Goal: Transaction & Acquisition: Download file/media

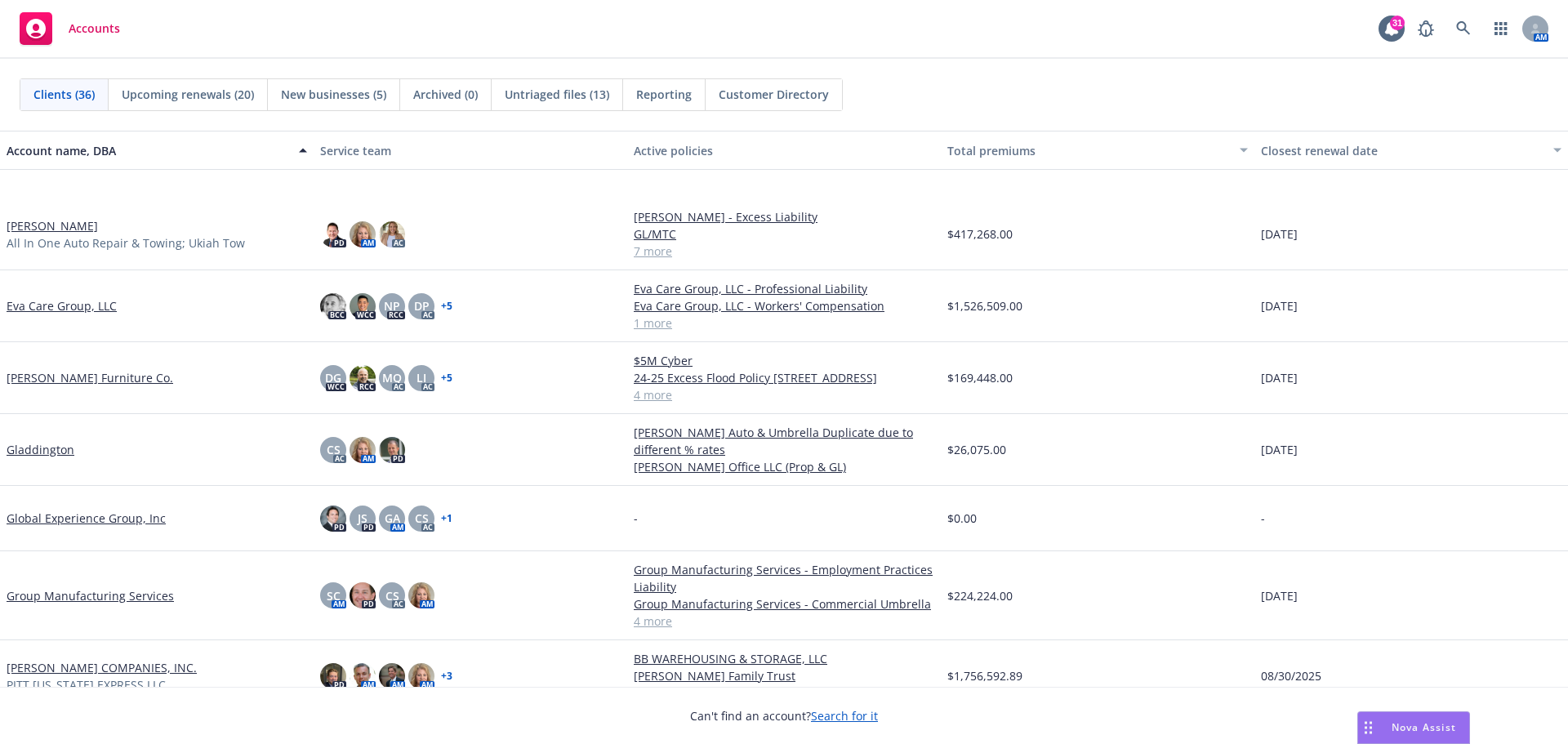
scroll to position [734, 0]
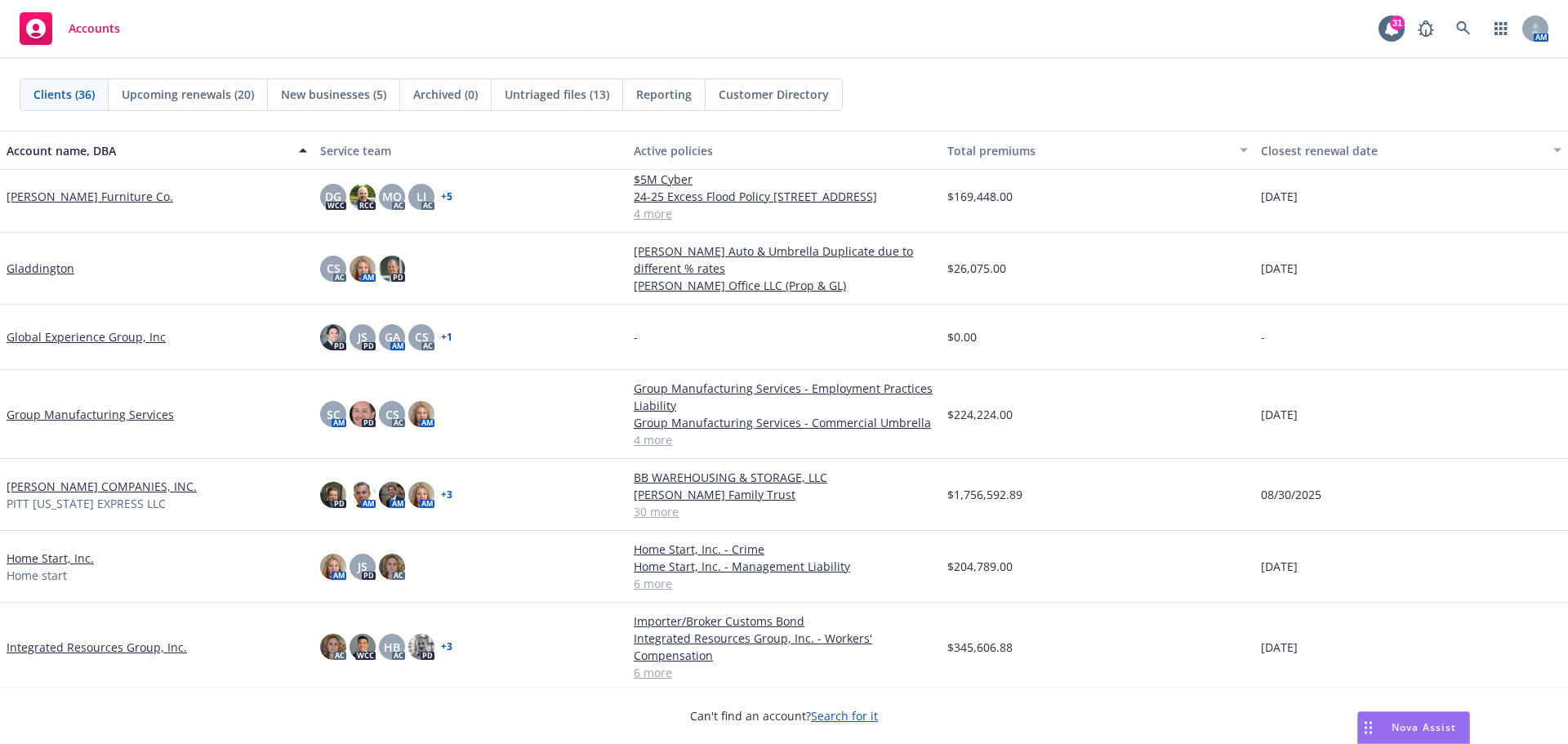
click at [97, 486] on link "[PERSON_NAME] COMPANIES, INC." at bounding box center [101, 486] width 190 height 17
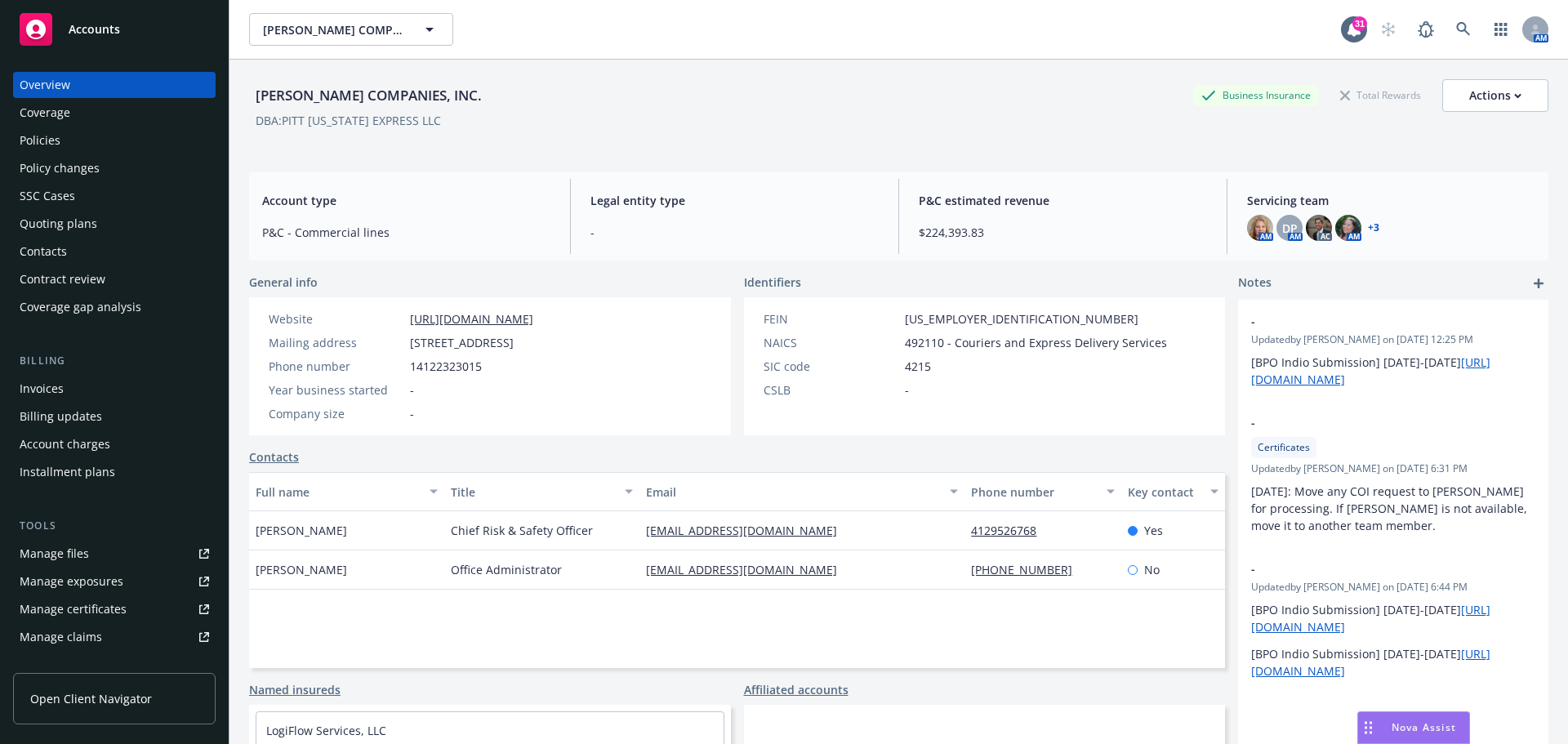
click at [49, 142] on div "Policies" at bounding box center [40, 140] width 41 height 27
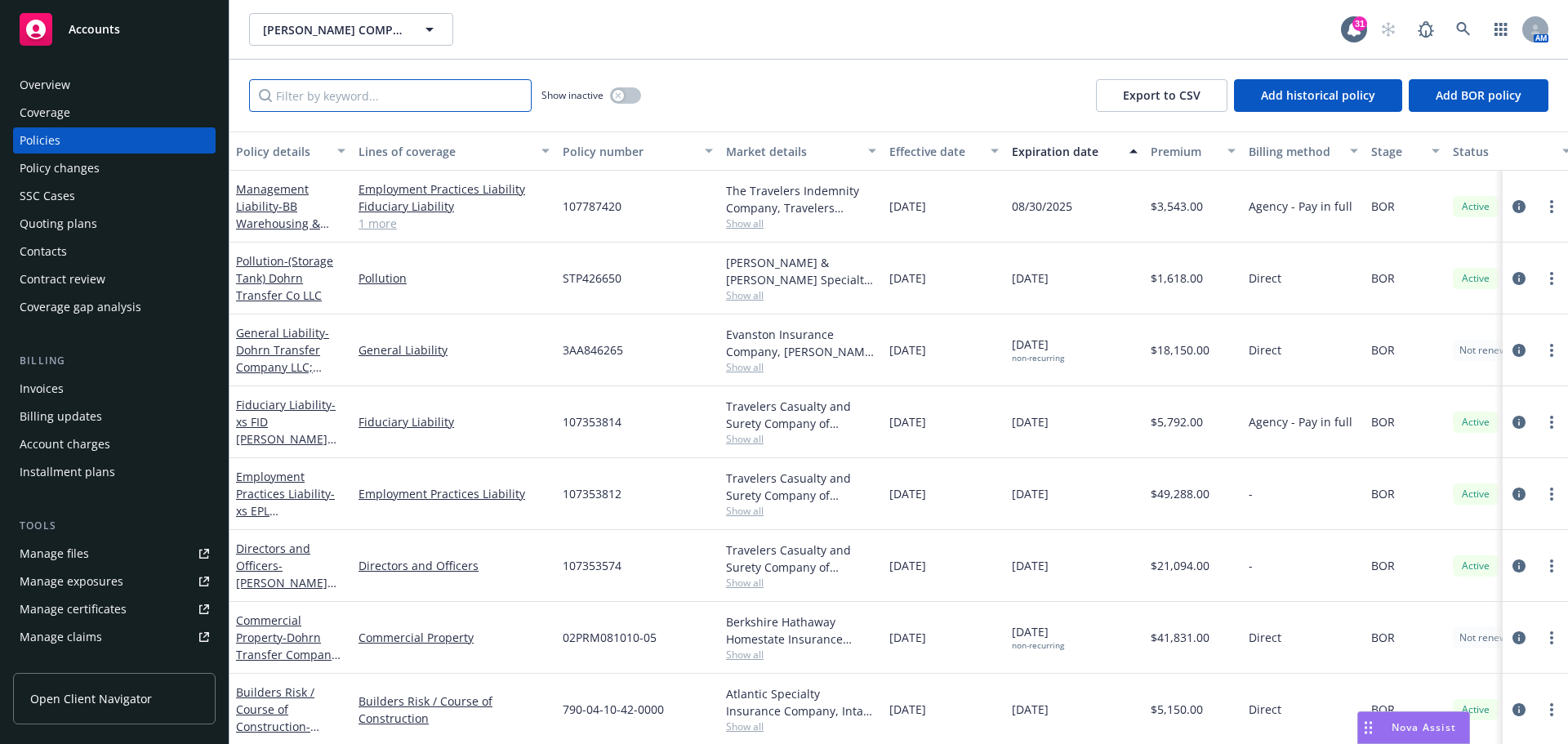
click at [304, 98] on input "Filter by keyword..." at bounding box center [390, 95] width 283 height 33
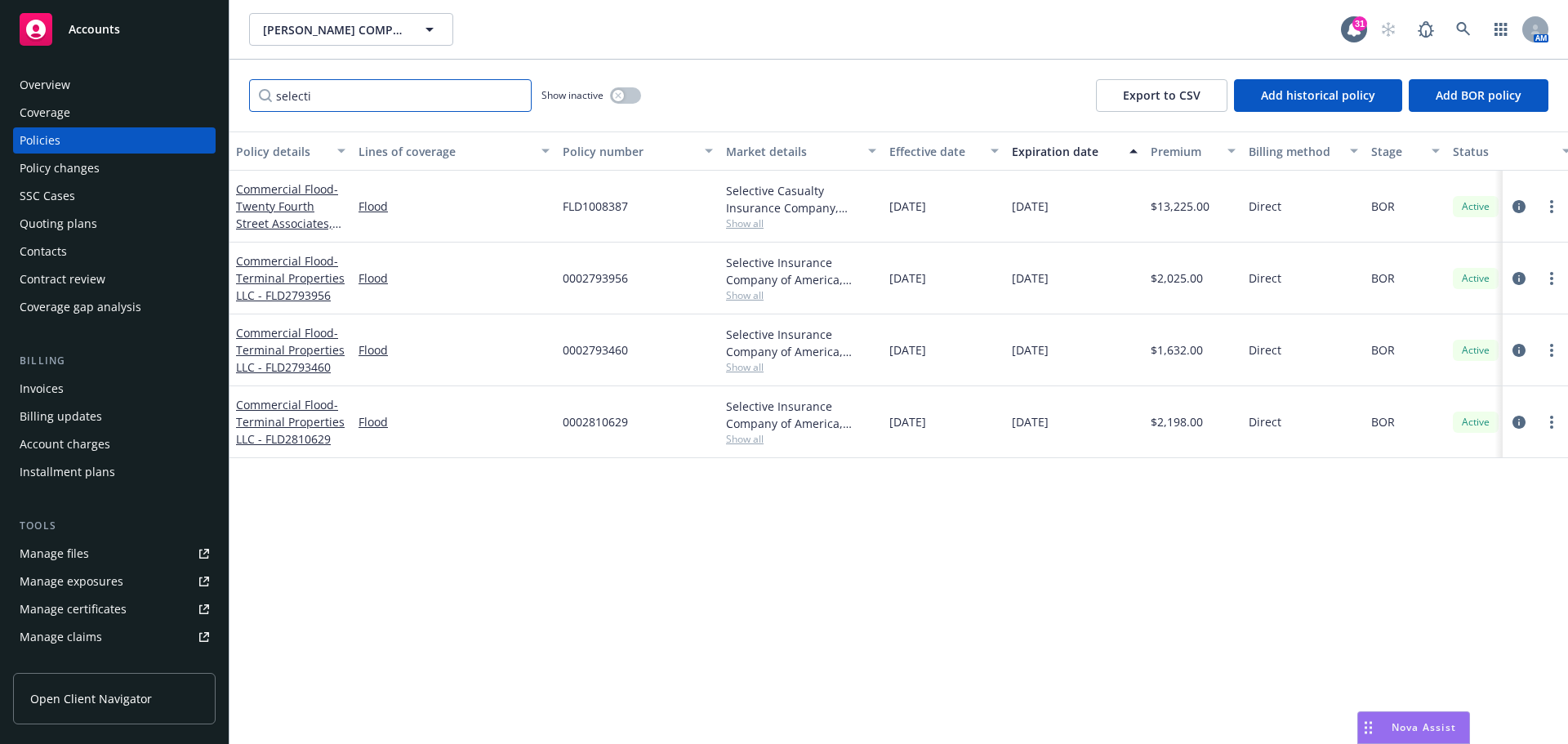
type input "selecti"
click at [273, 188] on link "Commercial Flood - Twenty Fourth Street Associates, LP" at bounding box center [287, 215] width 102 height 67
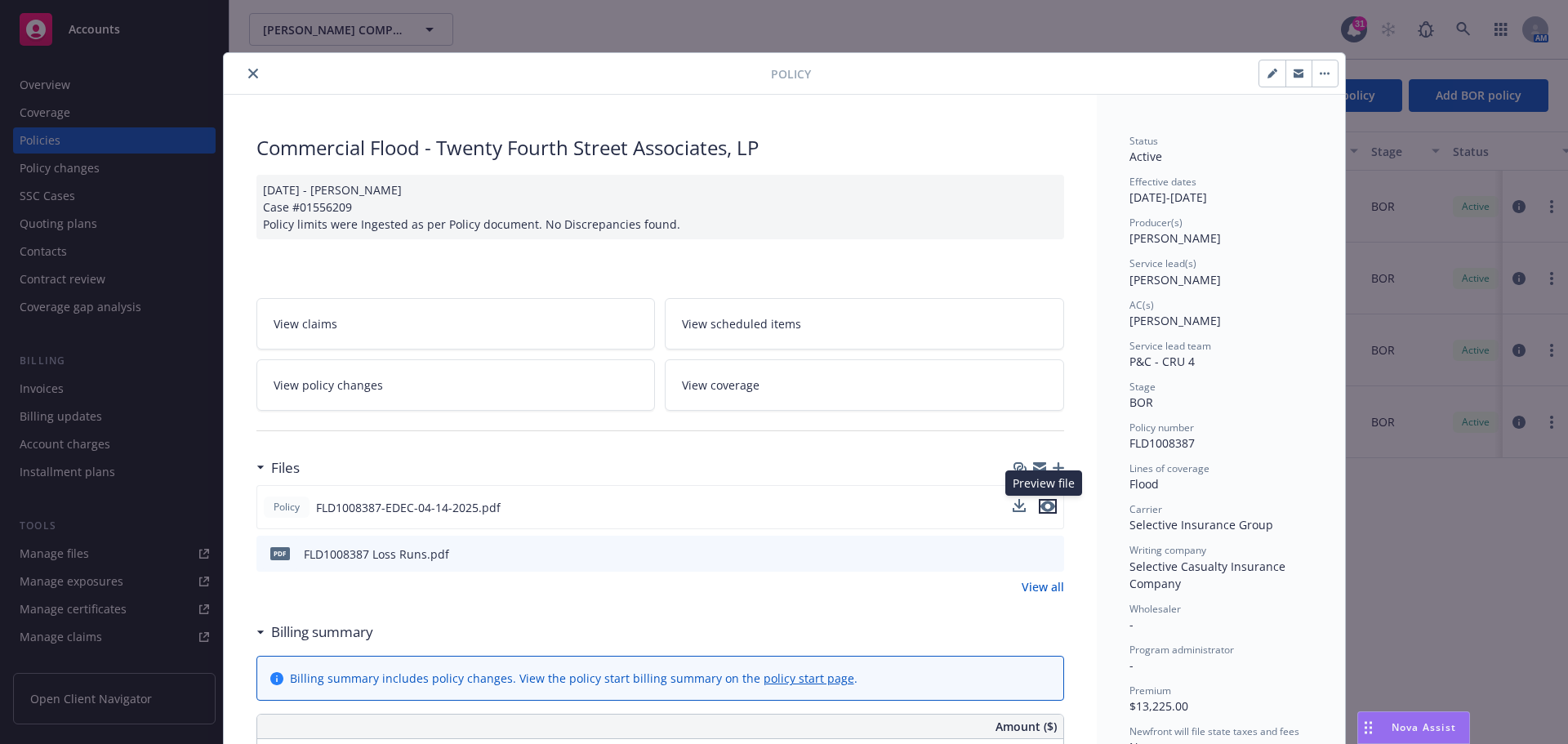
click at [1048, 505] on icon "preview file" at bounding box center [1048, 506] width 15 height 11
click at [1016, 507] on icon "download file" at bounding box center [1020, 505] width 11 height 10
click at [248, 72] on icon "close" at bounding box center [253, 73] width 10 height 10
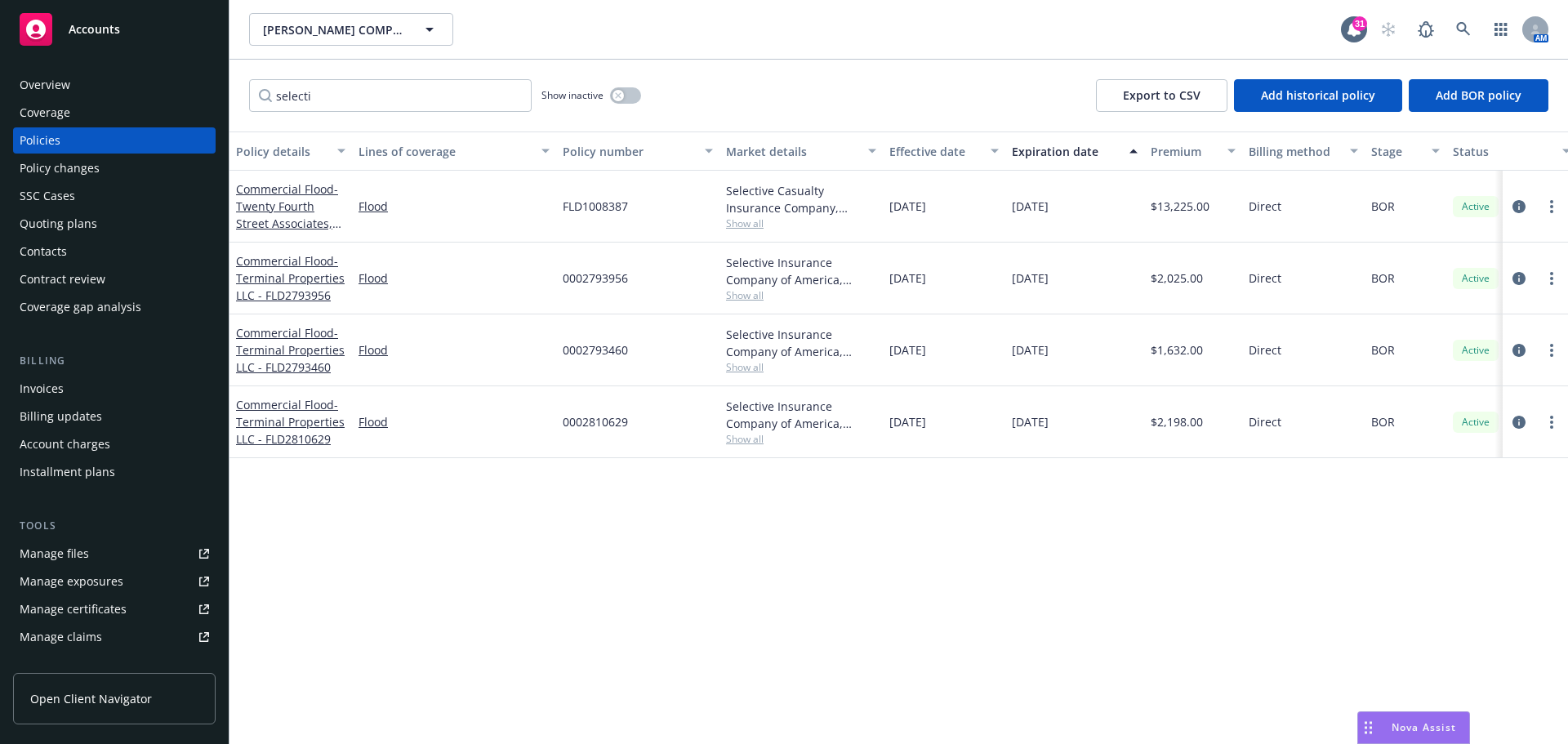
click at [43, 143] on div "Policies" at bounding box center [40, 140] width 41 height 27
click at [513, 98] on input "selecti" at bounding box center [390, 95] width 283 height 33
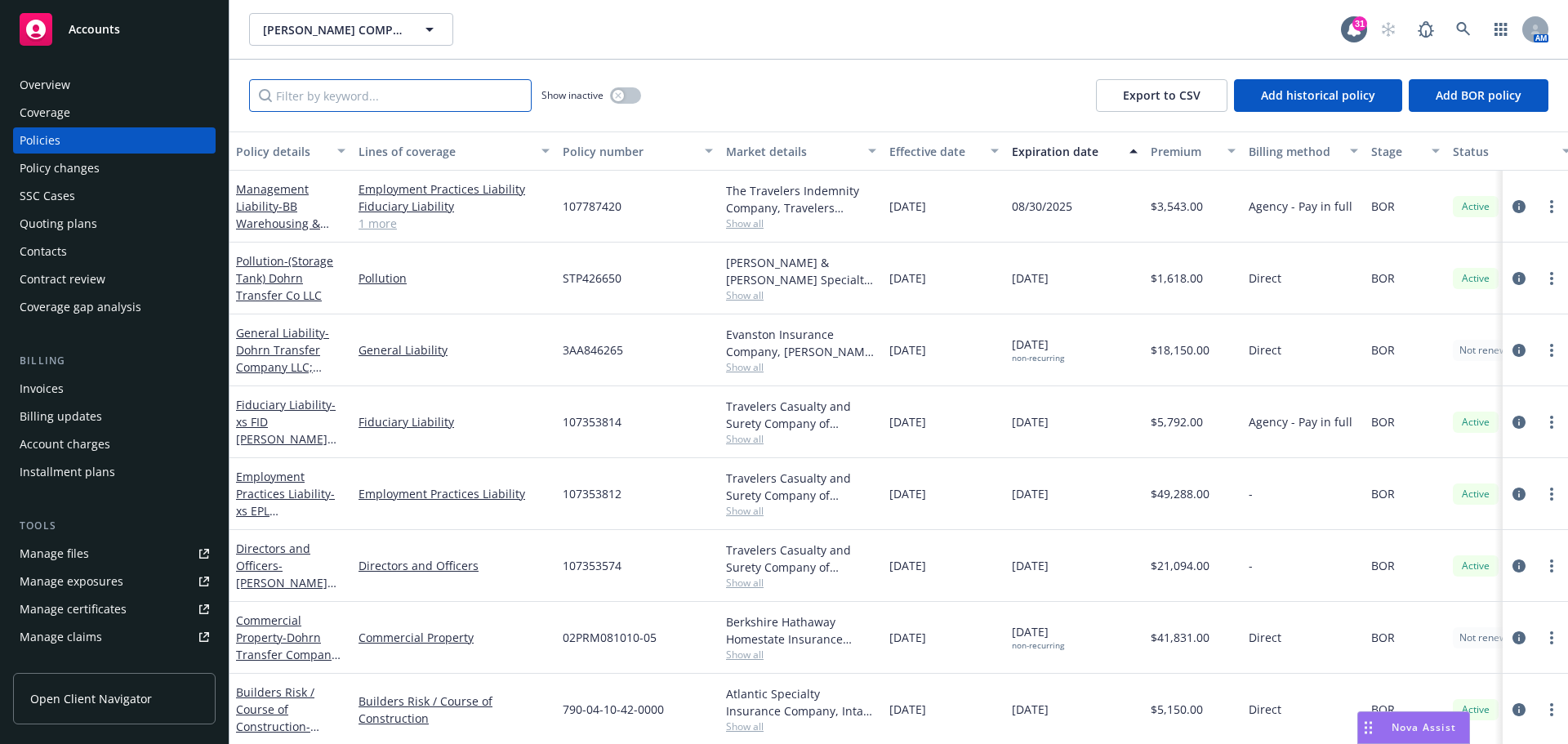
click at [330, 96] on input "Filter by keyword..." at bounding box center [390, 95] width 283 height 33
click at [52, 547] on div "Manage files" at bounding box center [54, 554] width 70 height 27
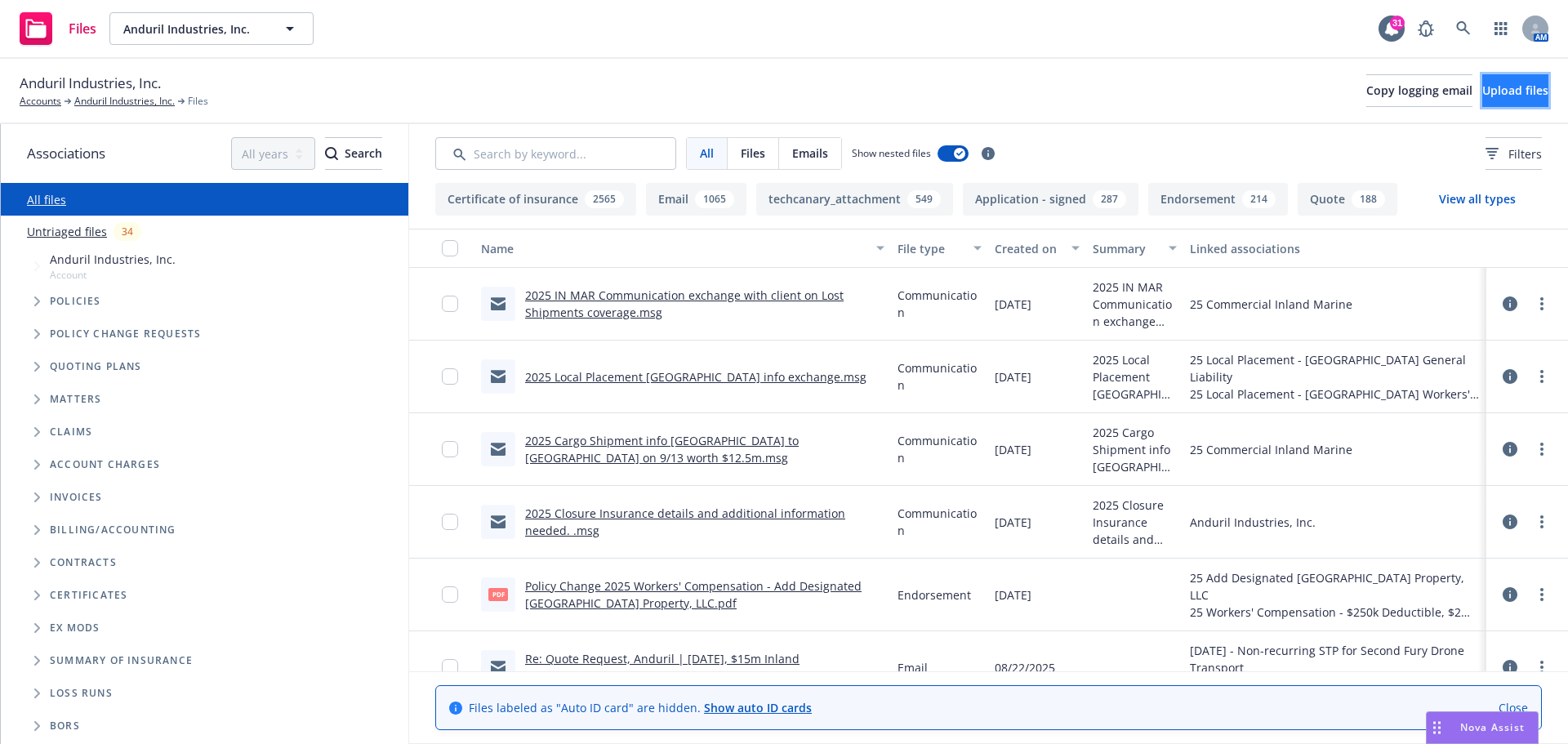
click at [1482, 100] on button "Upload files" at bounding box center [1515, 90] width 66 height 33
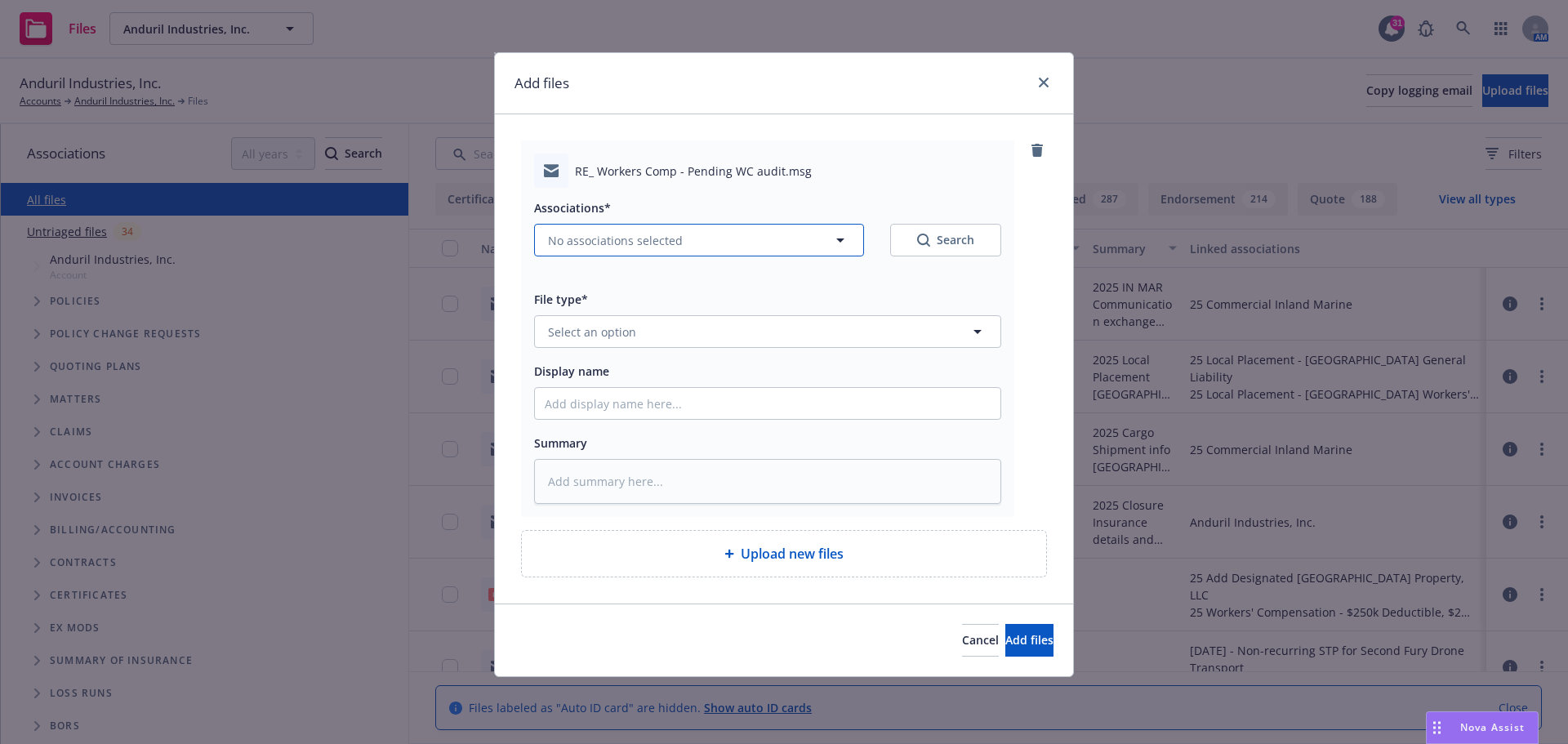
click at [838, 241] on icon "button" at bounding box center [840, 240] width 8 height 4
type textarea "x"
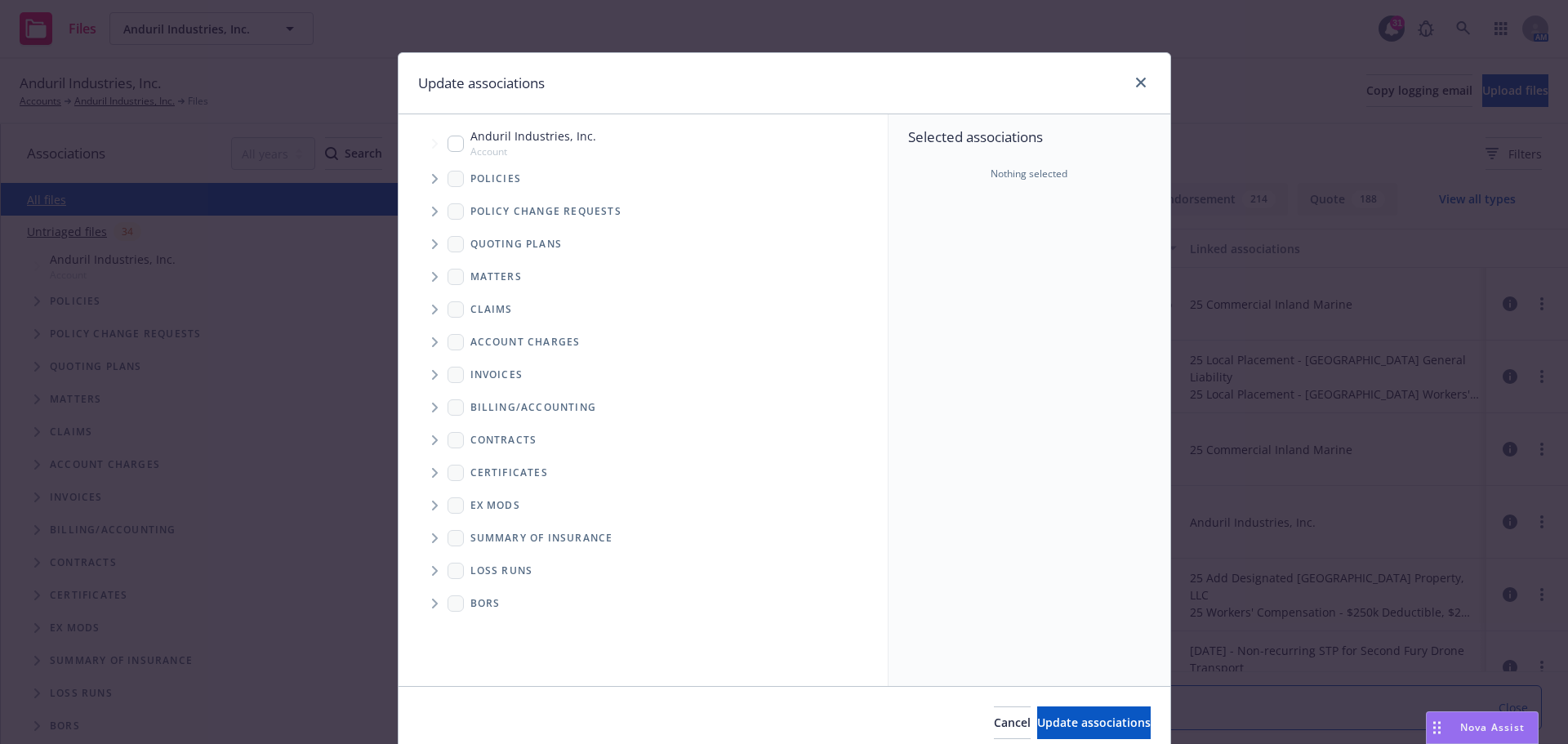
click at [432, 178] on icon "Tree Example" at bounding box center [435, 178] width 6 height 10
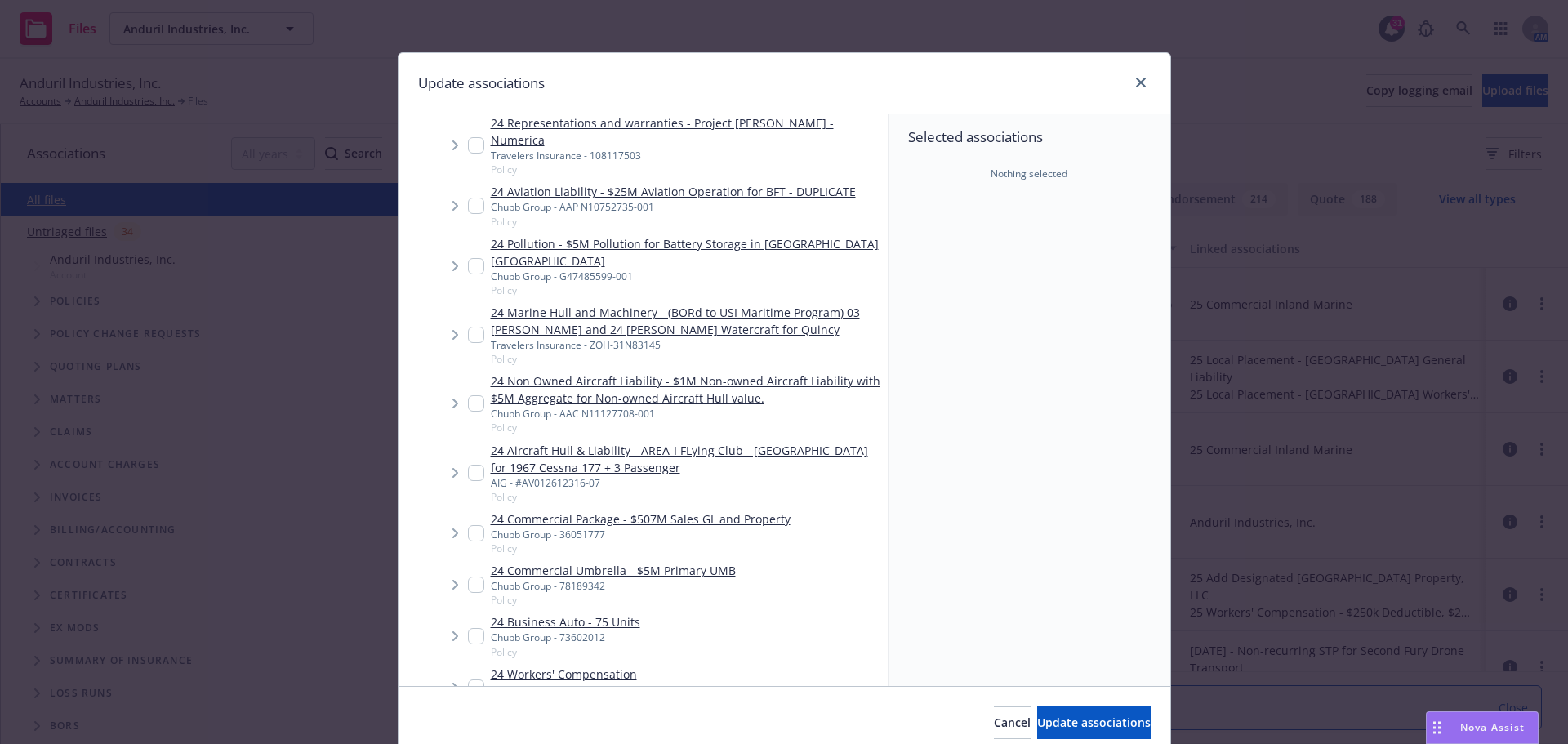
scroll to position [2971, 0]
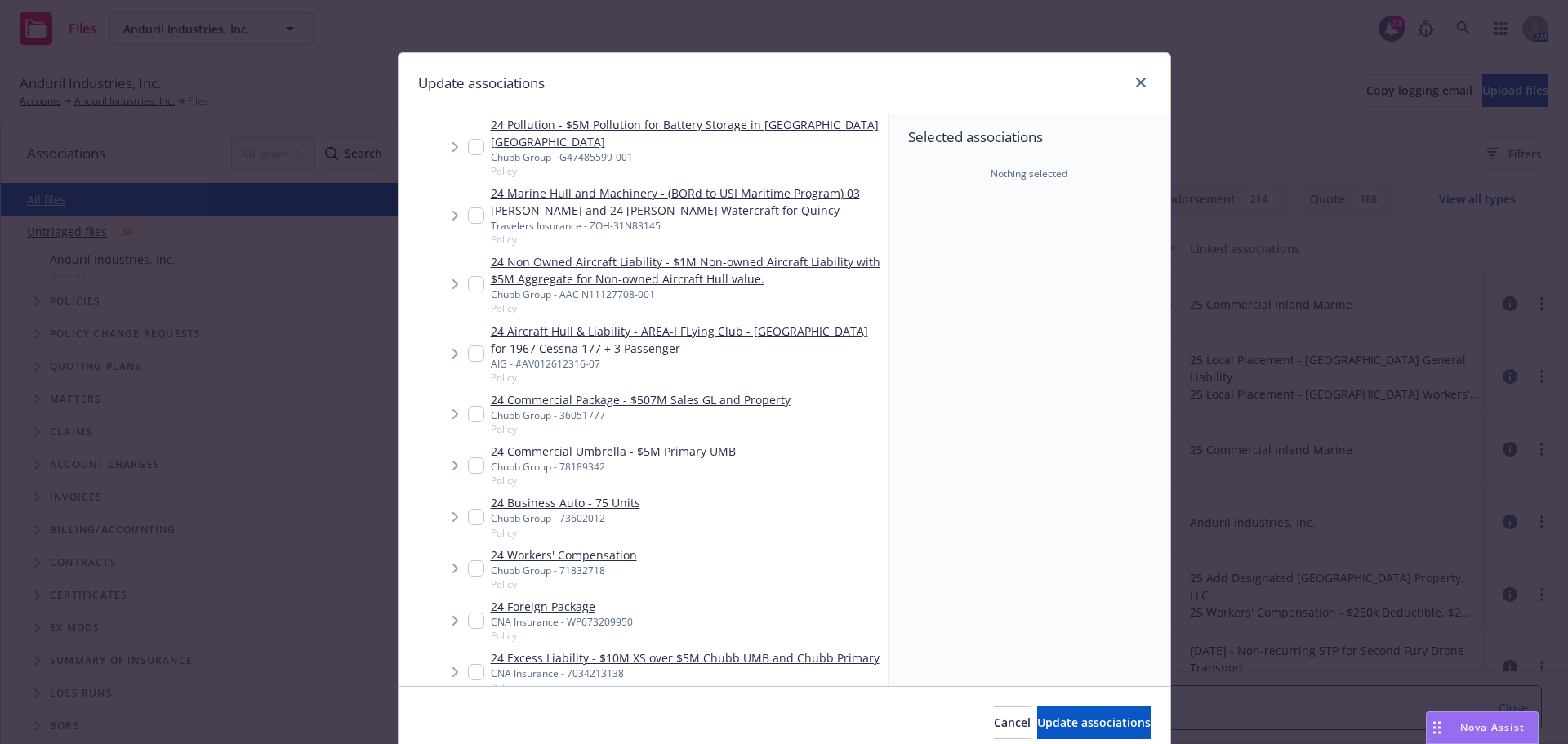
click at [471, 560] on input "Tree Example" at bounding box center [476, 568] width 16 height 16
checkbox input "true"
click at [1037, 725] on button "Update associations" at bounding box center [1094, 723] width 114 height 33
type textarea "x"
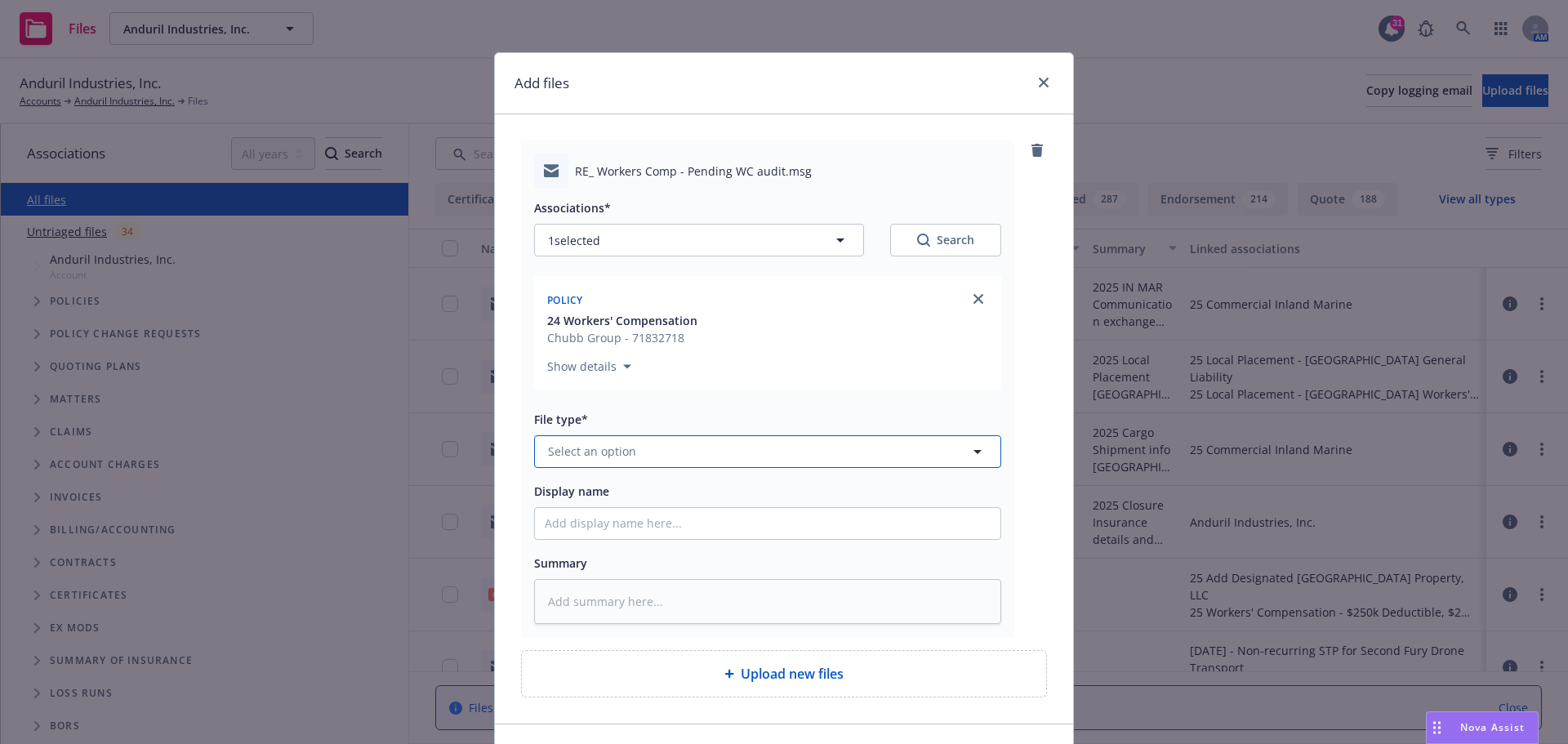
click at [587, 460] on span "Select an option" at bounding box center [592, 451] width 88 height 17
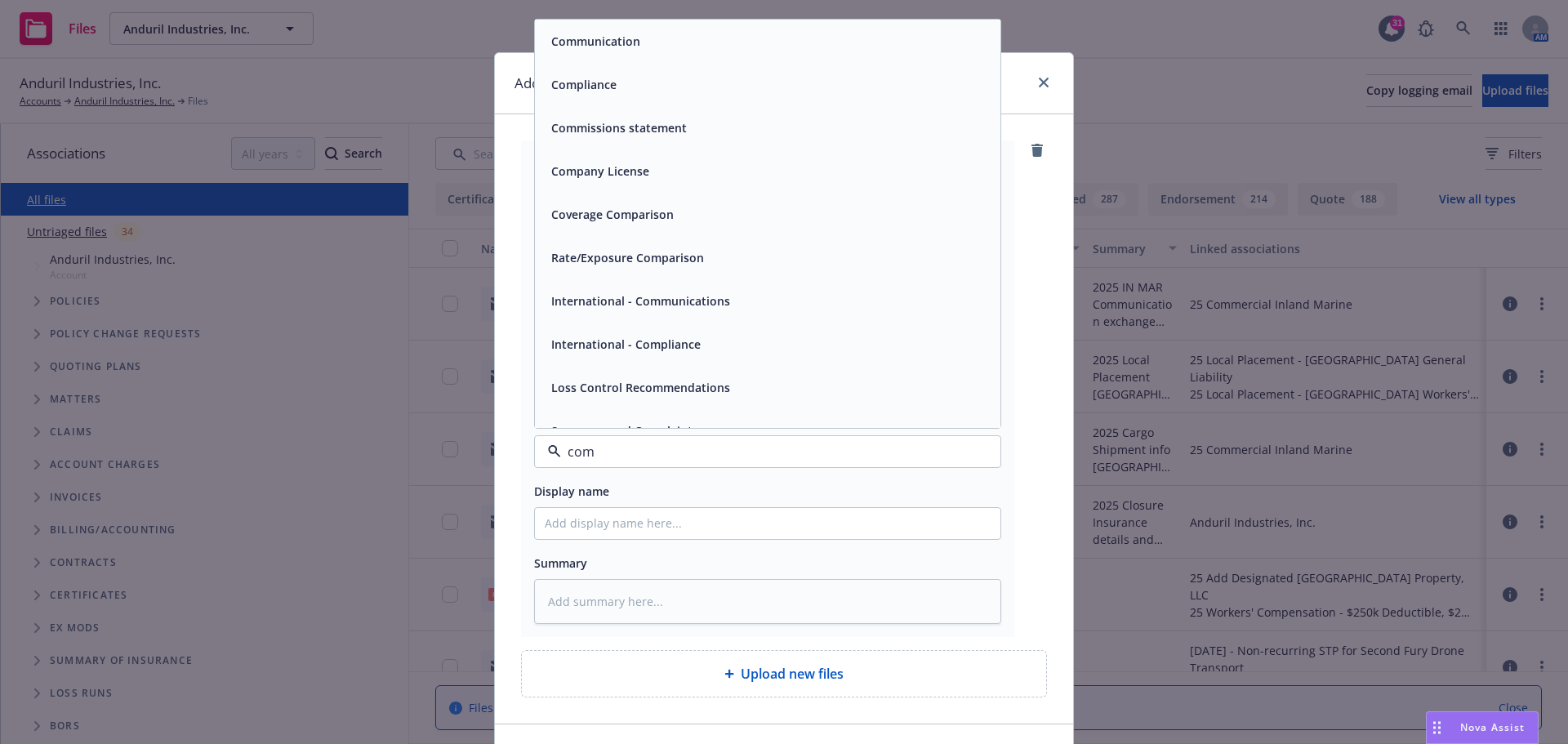
type input "comm"
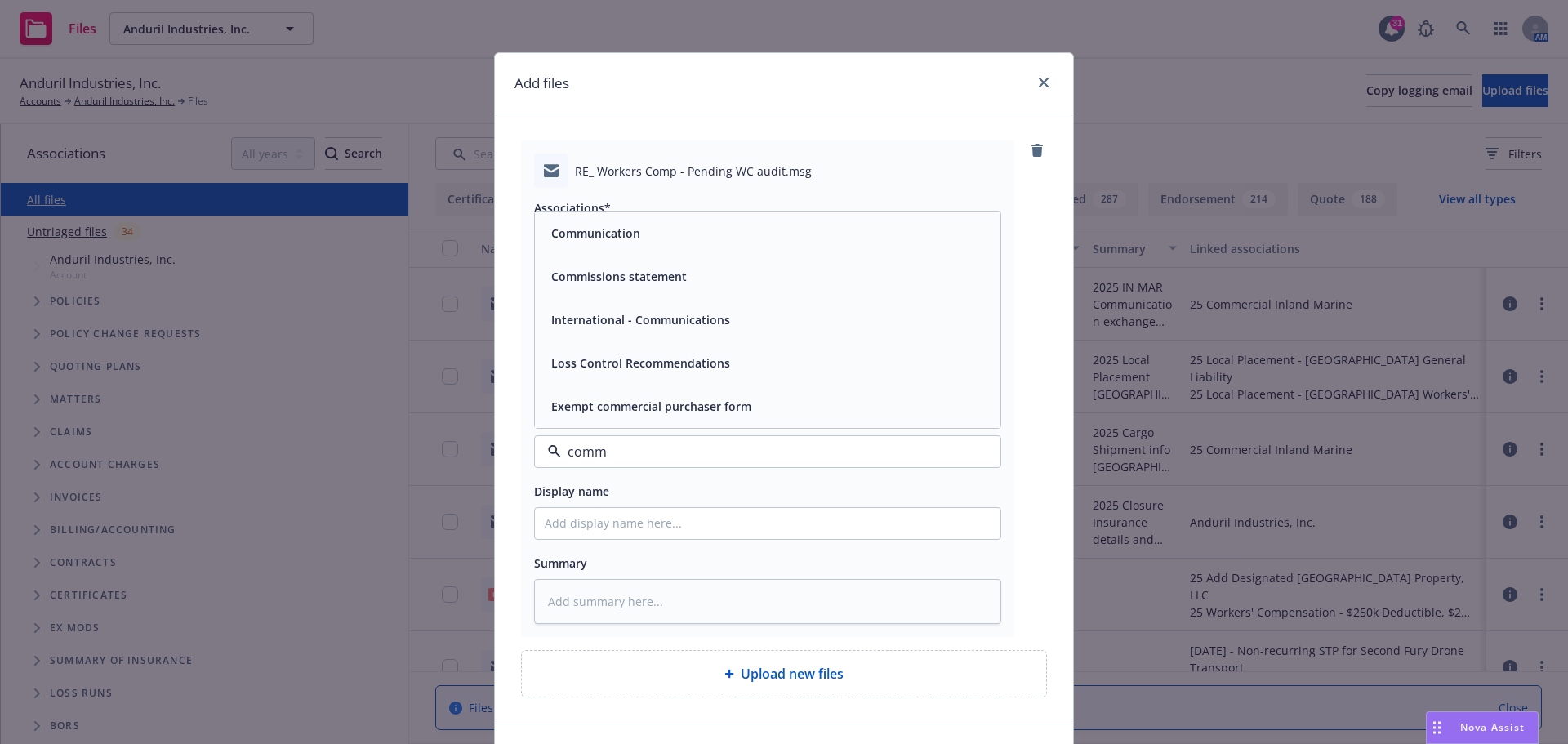
click at [609, 239] on span "Communication" at bounding box center [595, 232] width 89 height 17
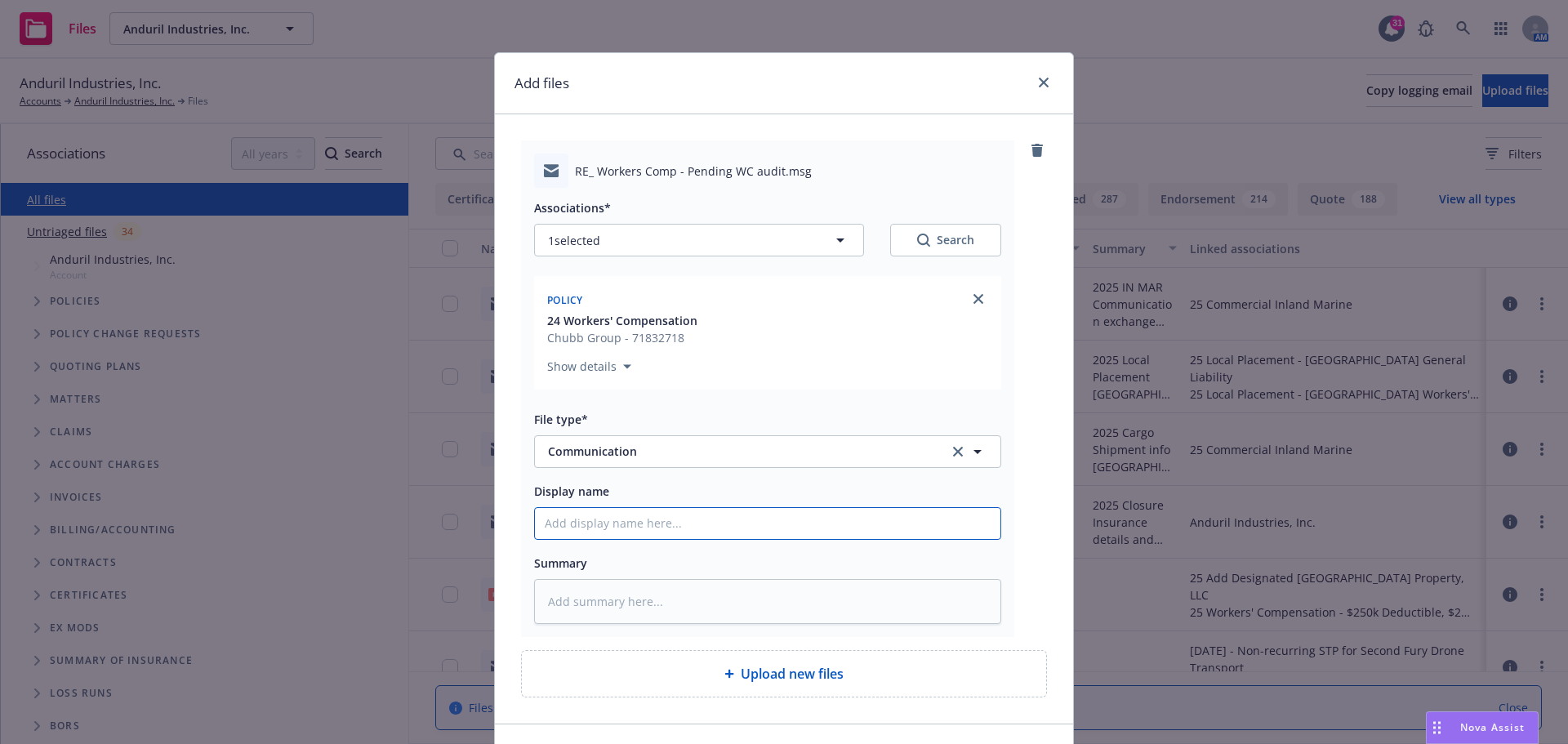
click at [563, 516] on input "Display name" at bounding box center [768, 523] width 466 height 31
type textarea "x"
type input "2"
type textarea "x"
type input "20"
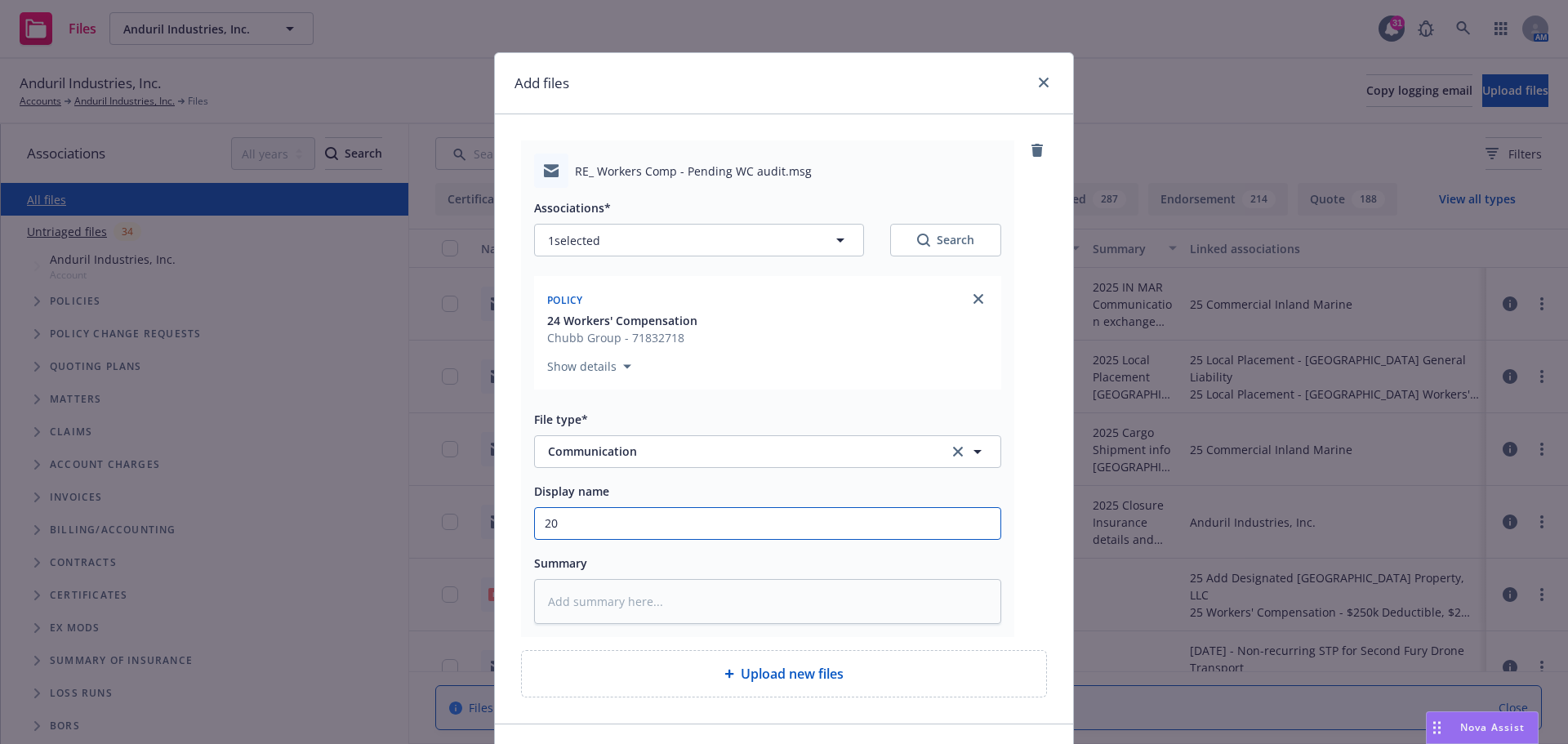
type textarea "x"
type input "202"
type textarea "x"
type input "2025"
type textarea "x"
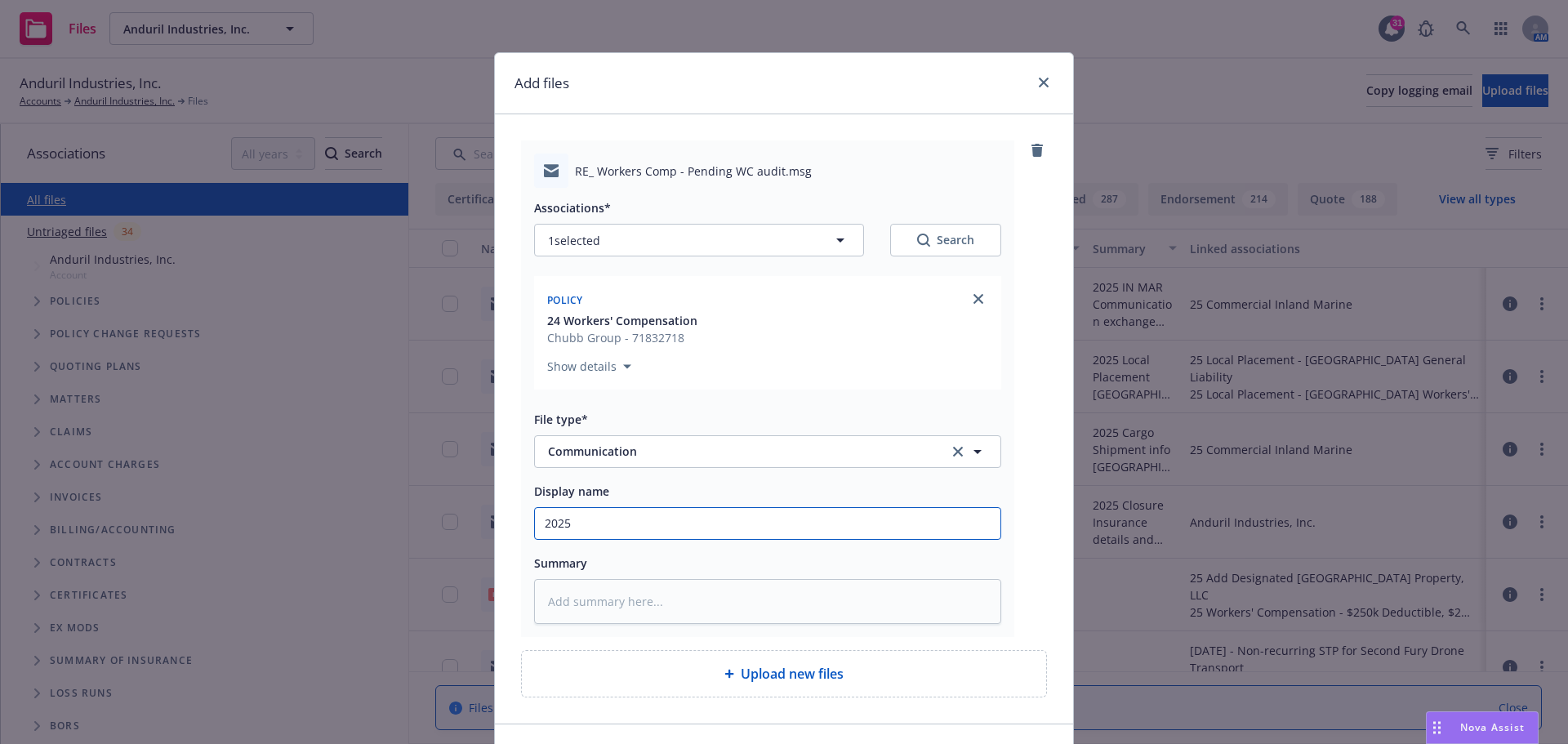
type input "2025"
type textarea "x"
type input "2025 I"
type textarea "x"
type input "2025 In"
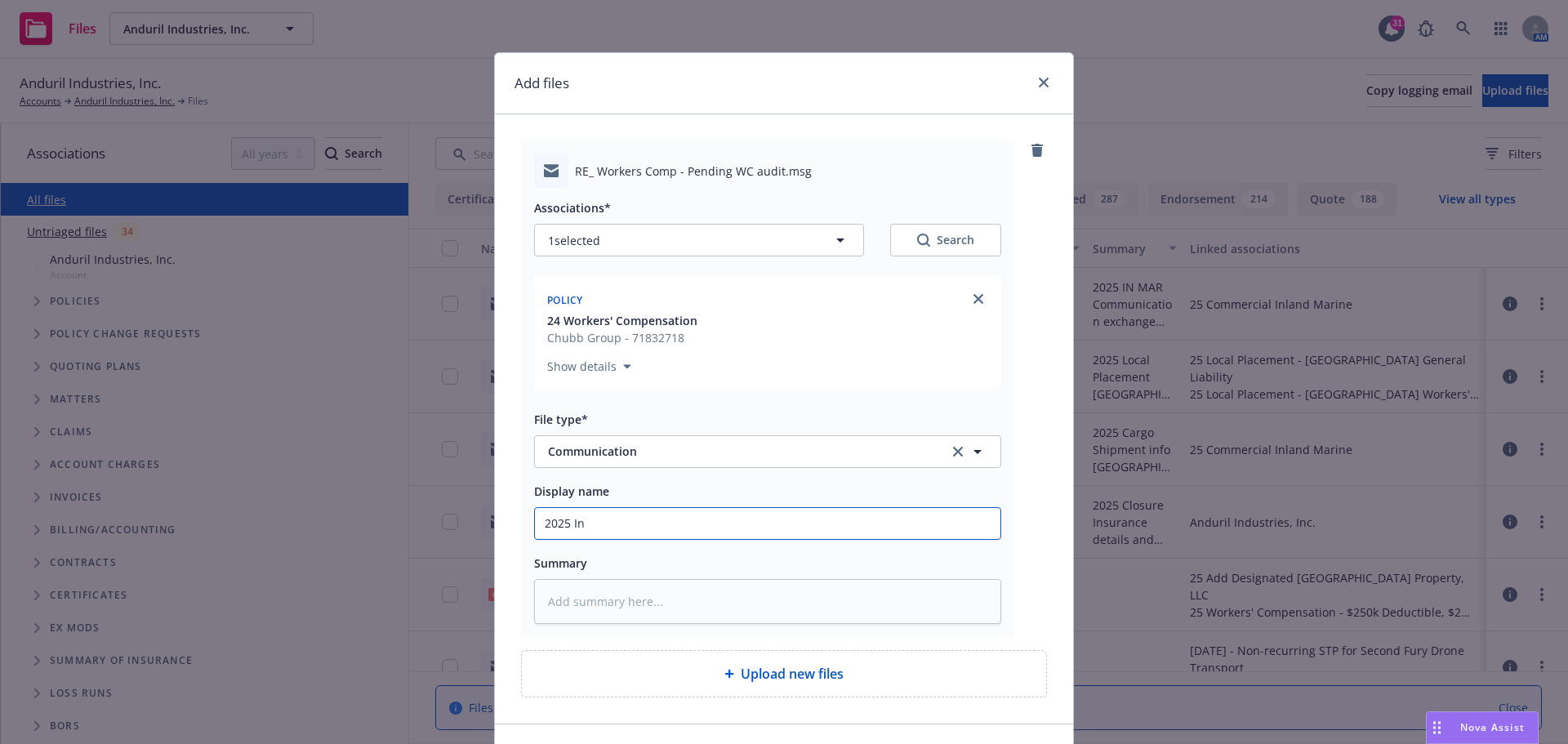
type textarea "x"
type input "2025 Inf"
type textarea "x"
type input "2025 Info"
type textarea "x"
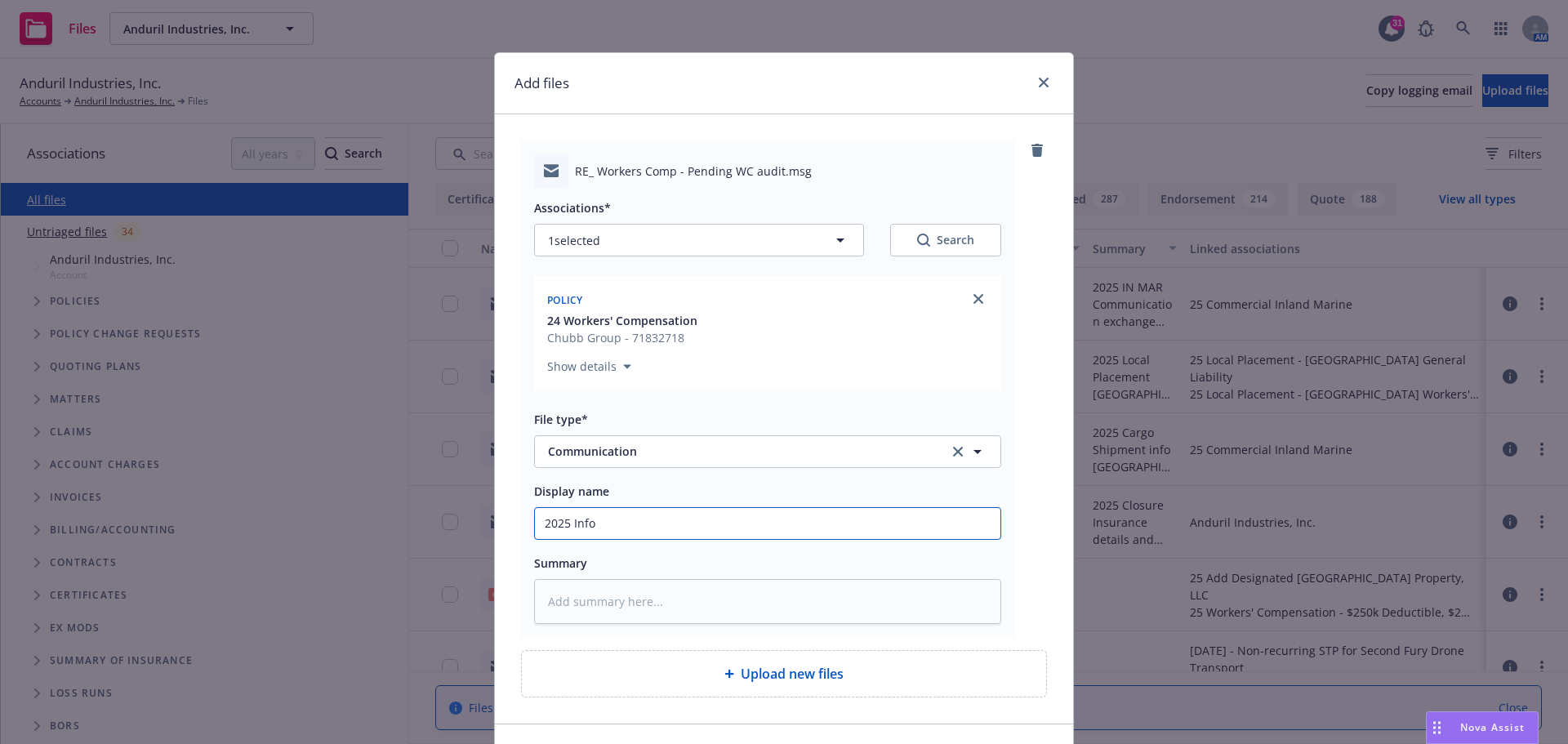
type input "2025 Info"
type textarea "x"
type input "2025 Info e"
type textarea "x"
type input "2025 Info ex"
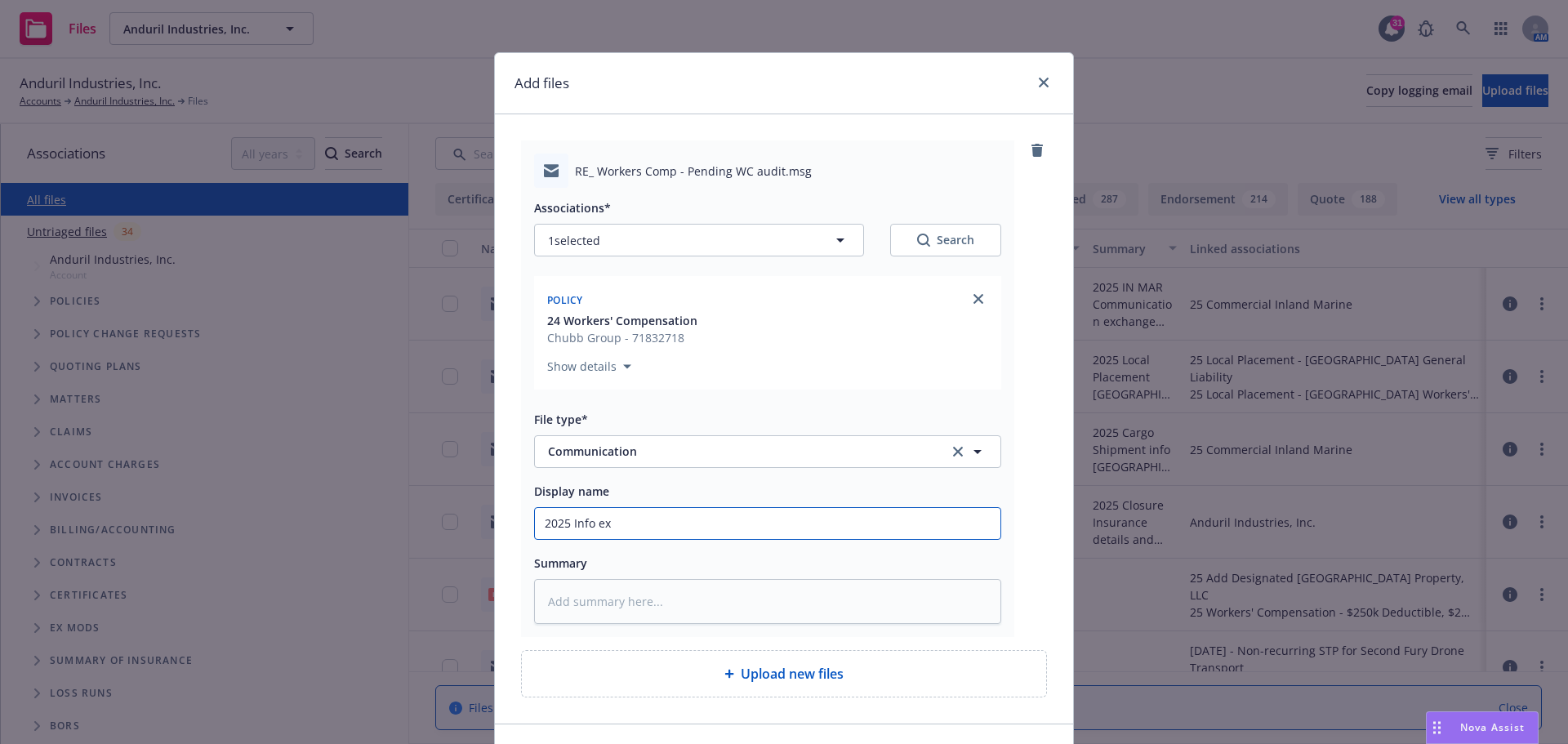
type textarea "x"
type input "2025 Info exc"
type textarea "x"
type input "2025 Info exch"
type textarea "x"
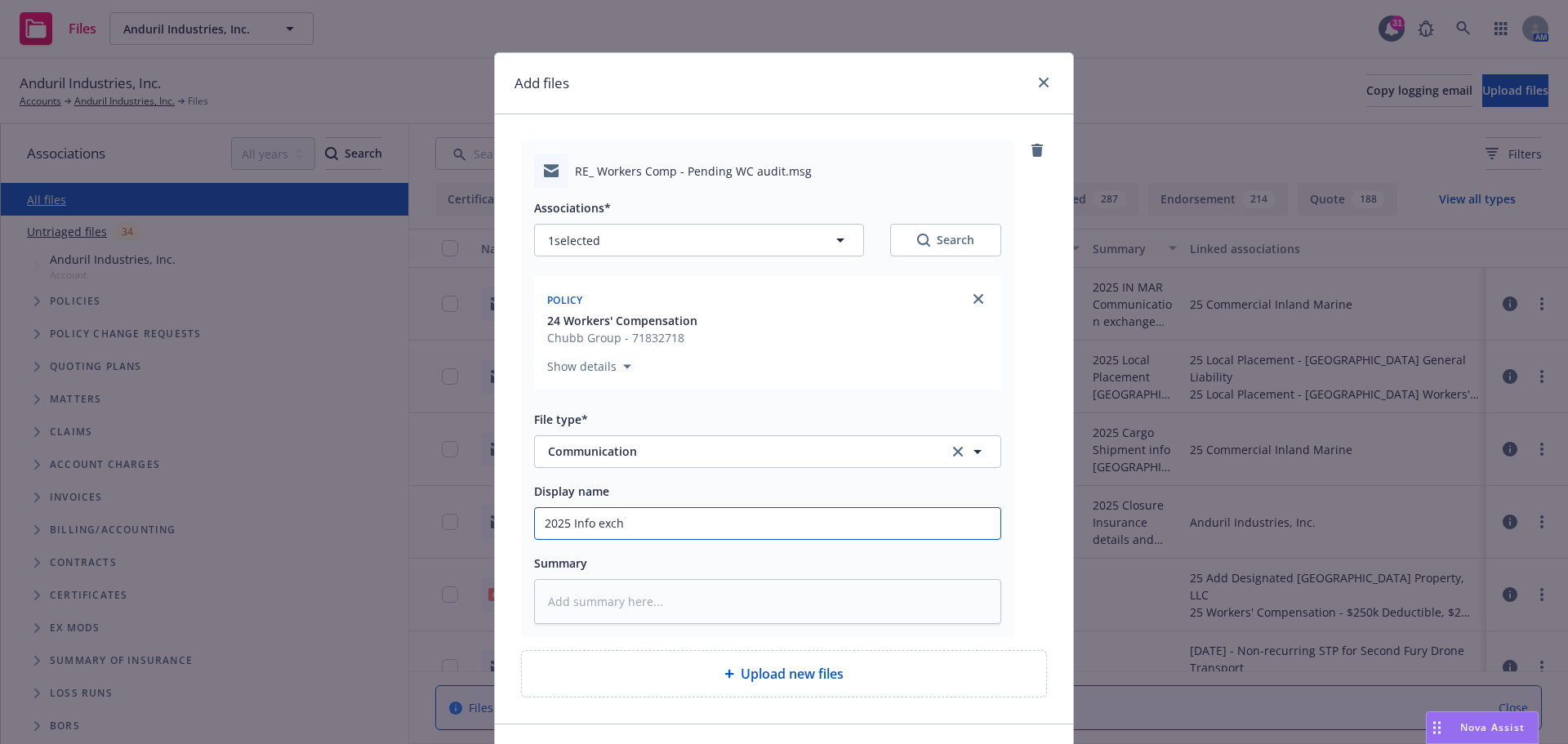
type input "2025 Info excha"
type textarea "x"
type input "2025 Info exchan"
type textarea "x"
type input "2025 Info exchang"
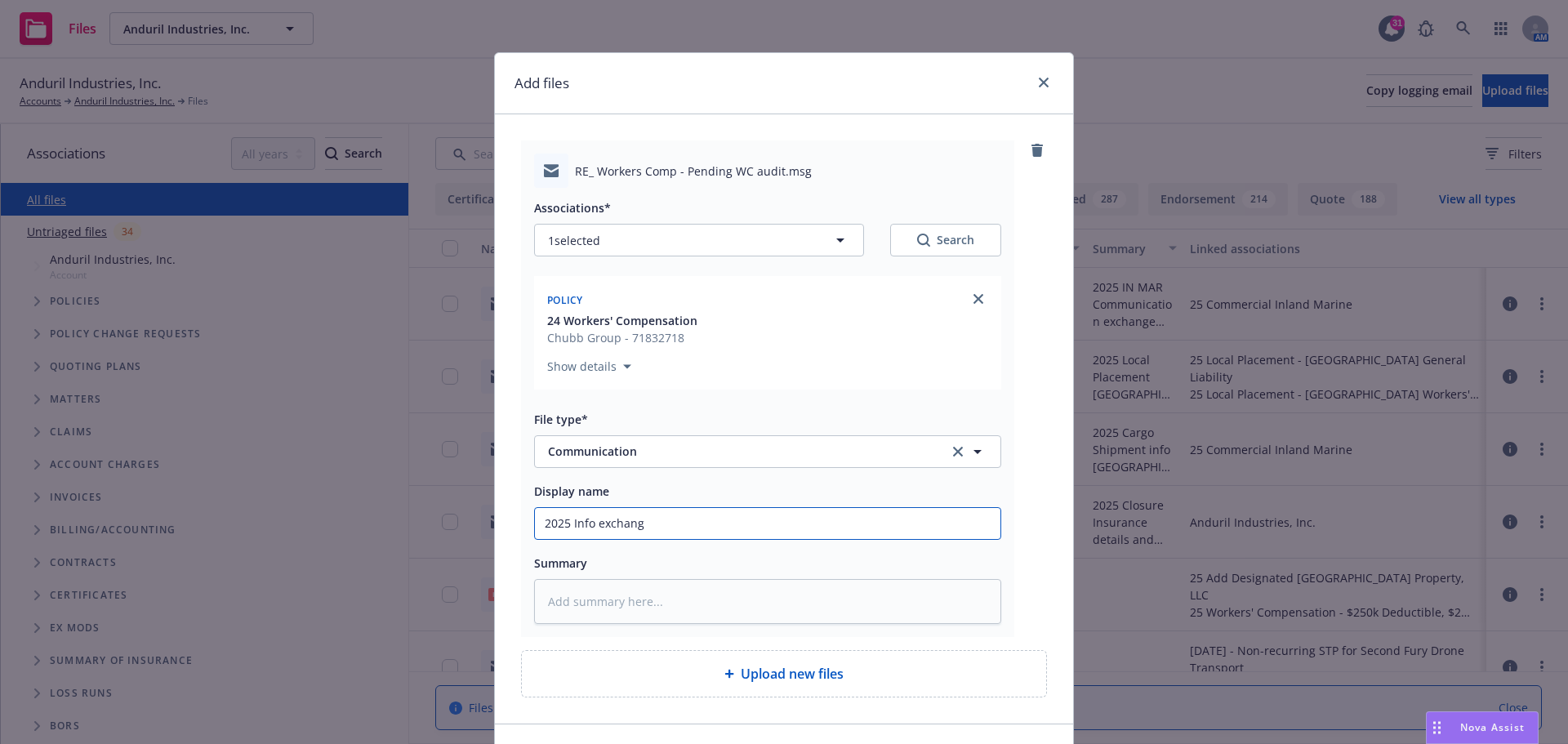
type textarea "x"
type input "2025 Info exchange"
type textarea "x"
type input "2025 Info exchange"
type textarea "x"
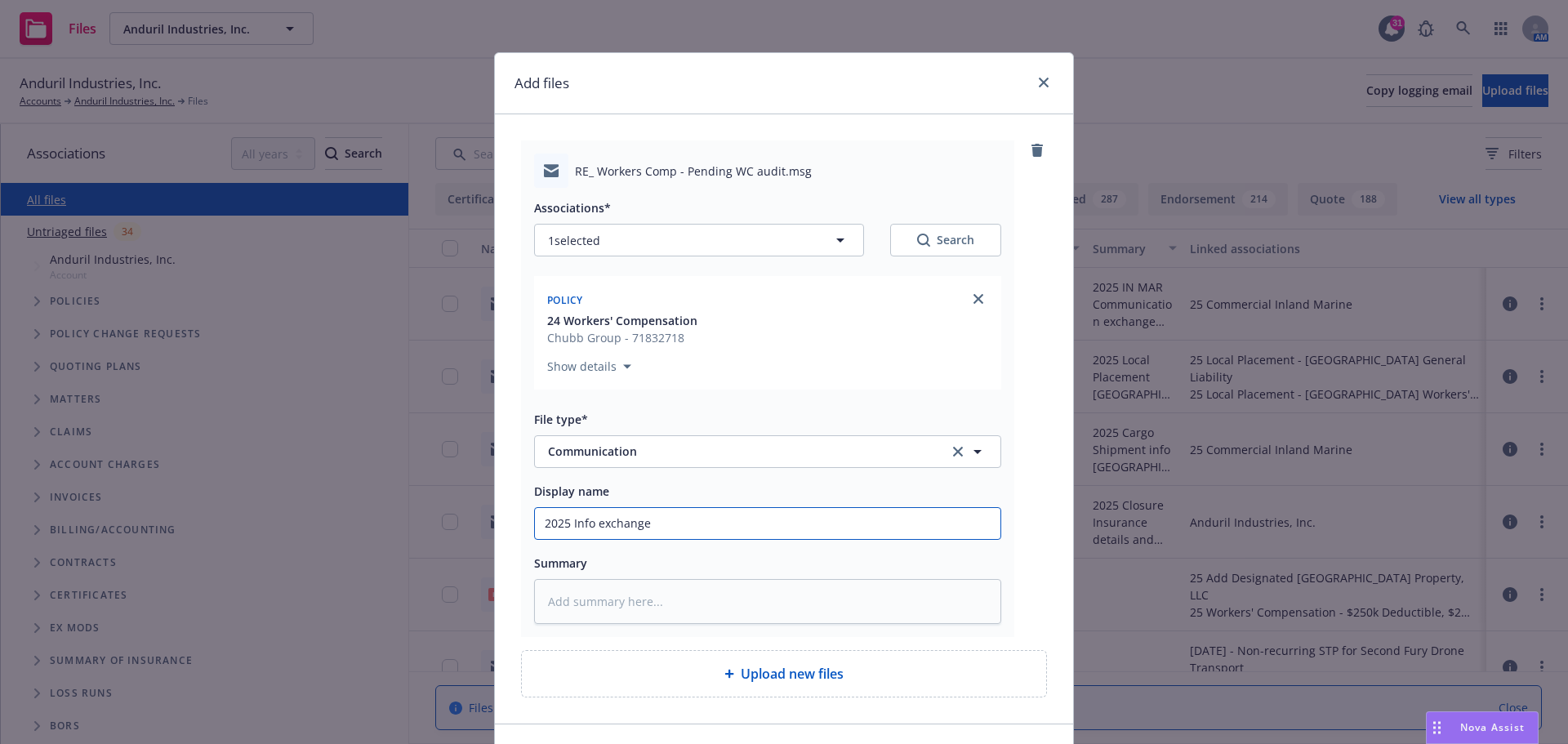
type input "2025 Info exchange"
type textarea "x"
type input "2025 Info exchang"
type textarea "x"
type input "2025 Info exchan"
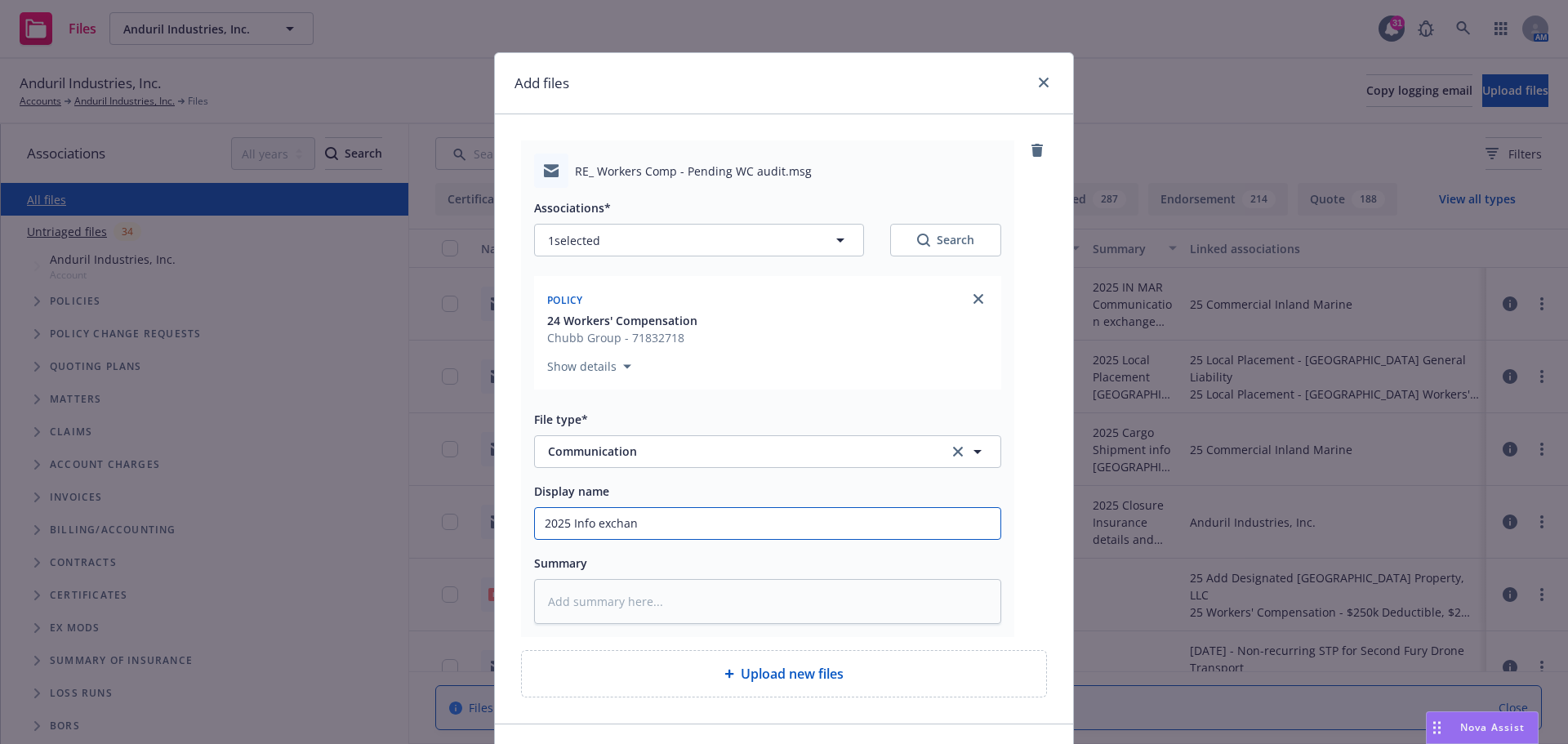
type textarea "x"
type input "2025 Info excha"
type textarea "x"
type input "2025 Info exch"
type textarea "x"
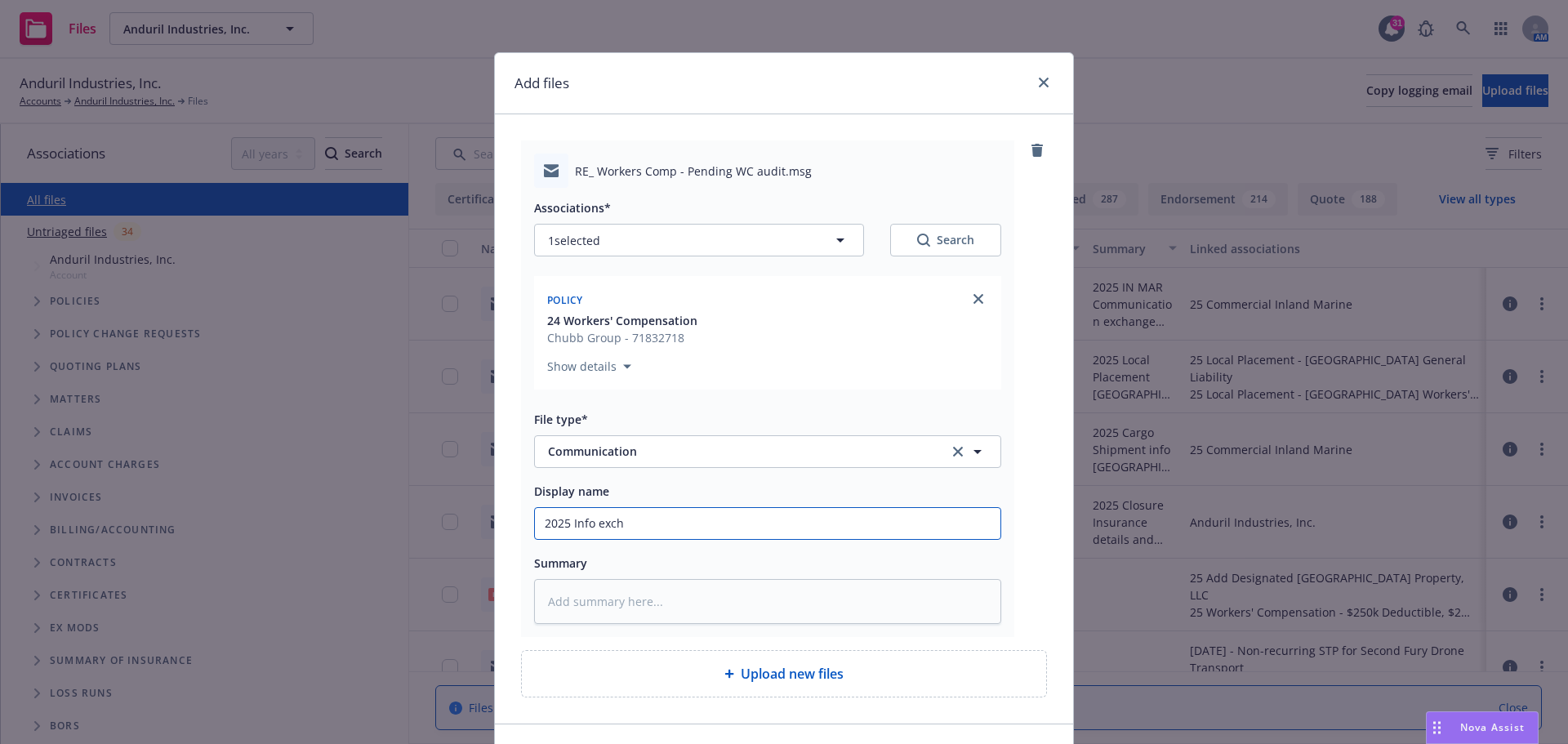
type input "2025 Info exc"
type textarea "x"
type input "2025 Info ex"
type textarea "x"
type input "2025 Info e"
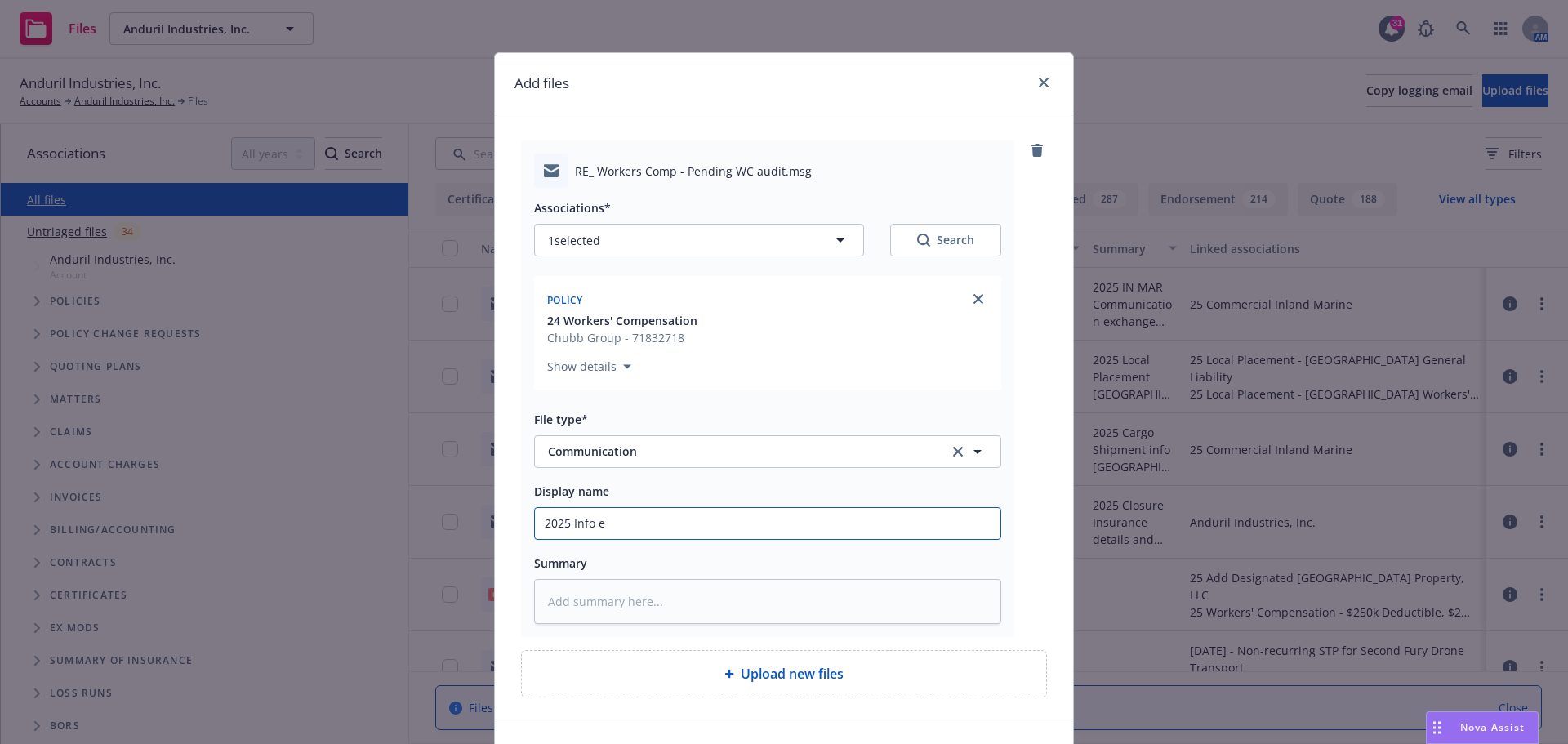
type textarea "x"
type input "2025 Info"
type textarea "x"
type input "2025 Info t"
type textarea "x"
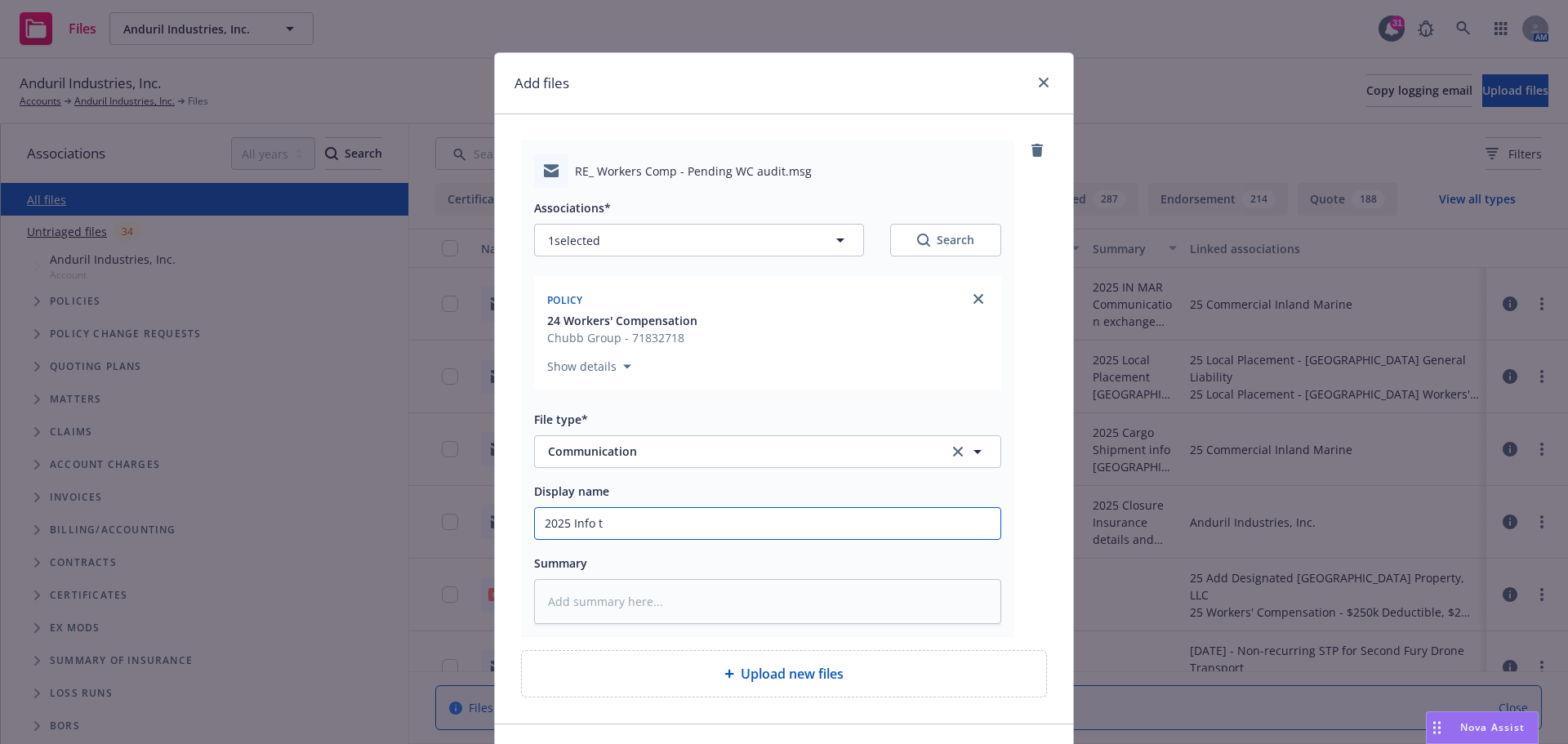
type input "2025 Info to"
type textarea "x"
type input "2025 Info to"
type textarea "x"
type input "2025 Info to i"
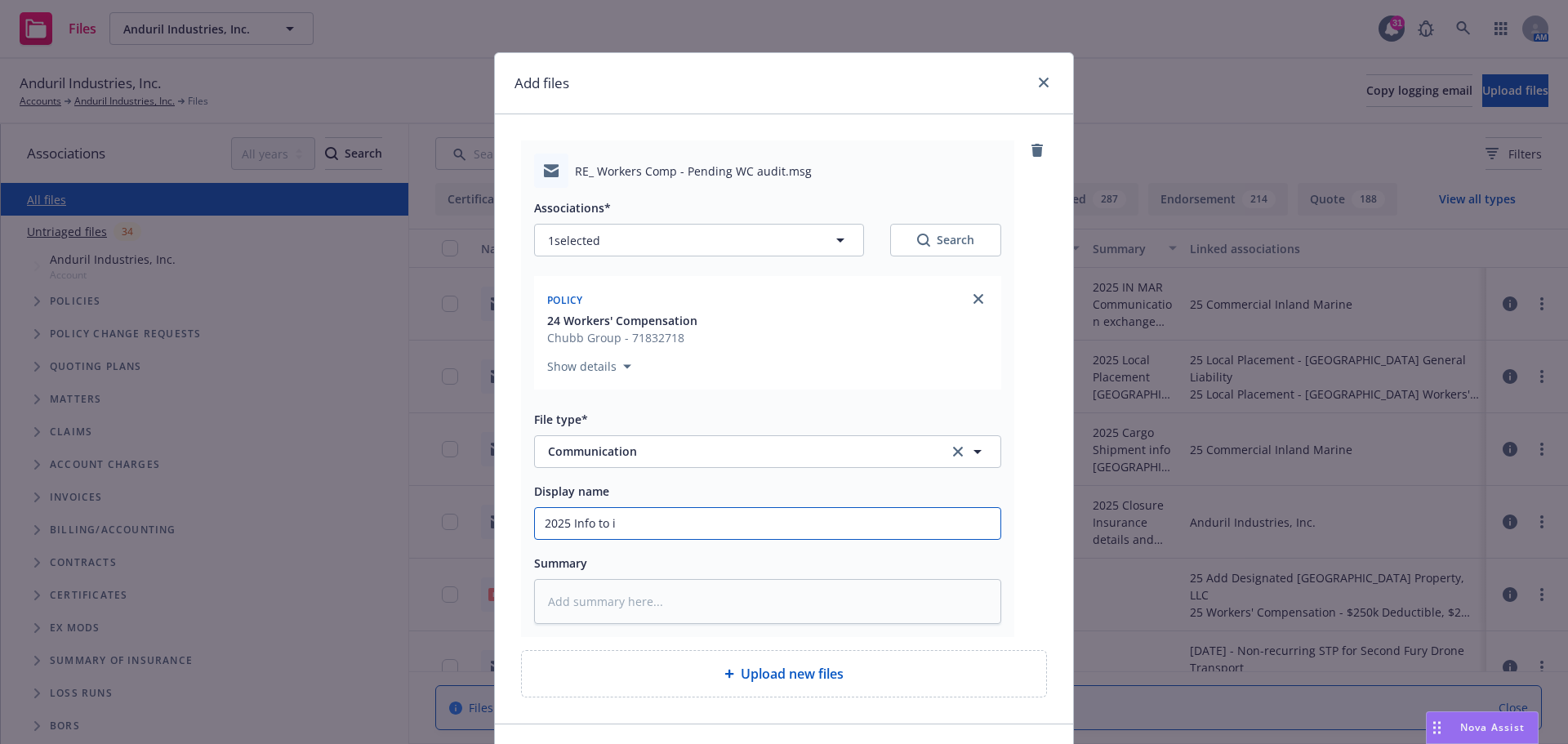
type textarea "x"
type input "2025 Info to in"
type textarea "x"
type input "2025 Info to ins"
type textarea "x"
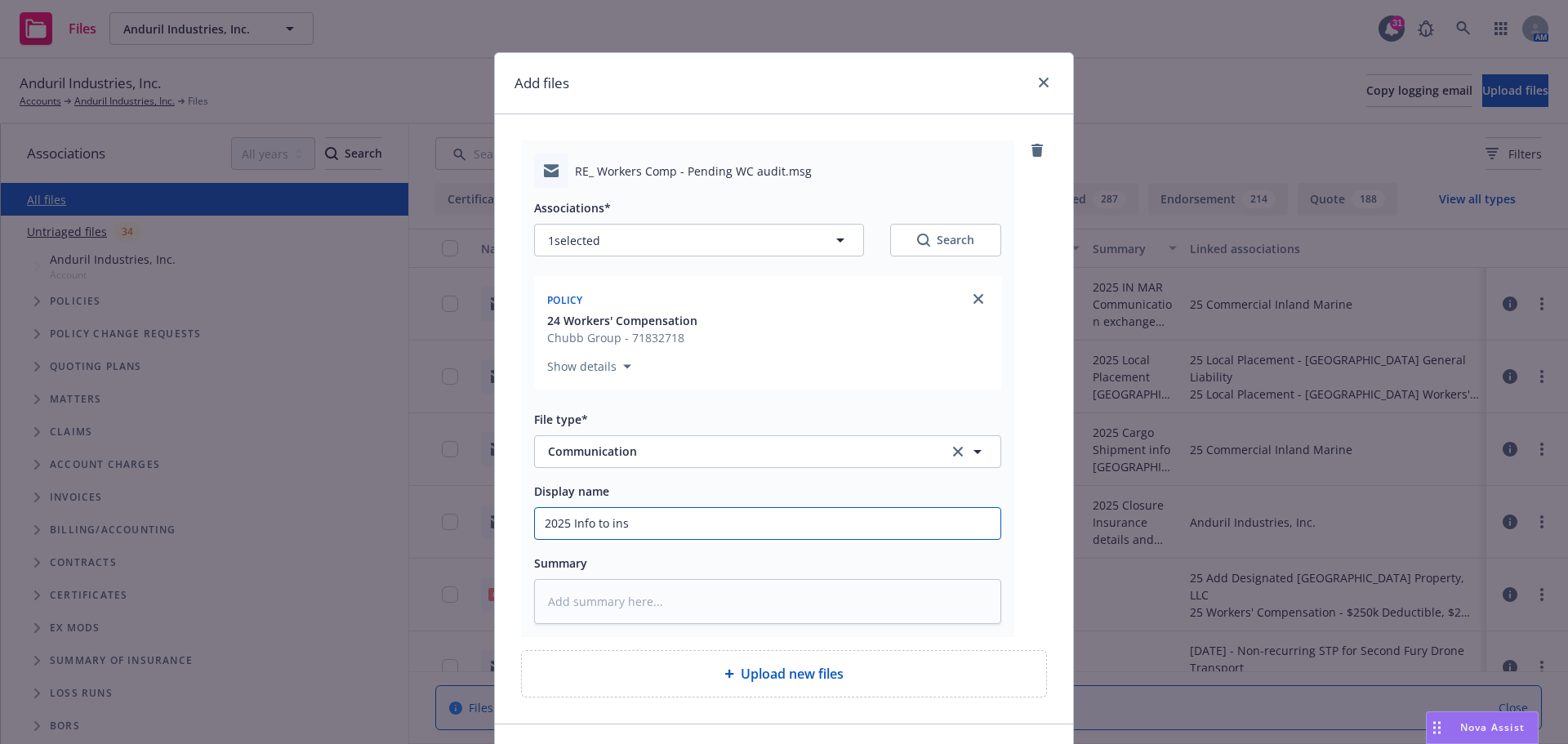
type input "2025 Info to insu"
type textarea "x"
type input "2025 Info to insur"
type textarea "x"
type input "2025 Info to insure"
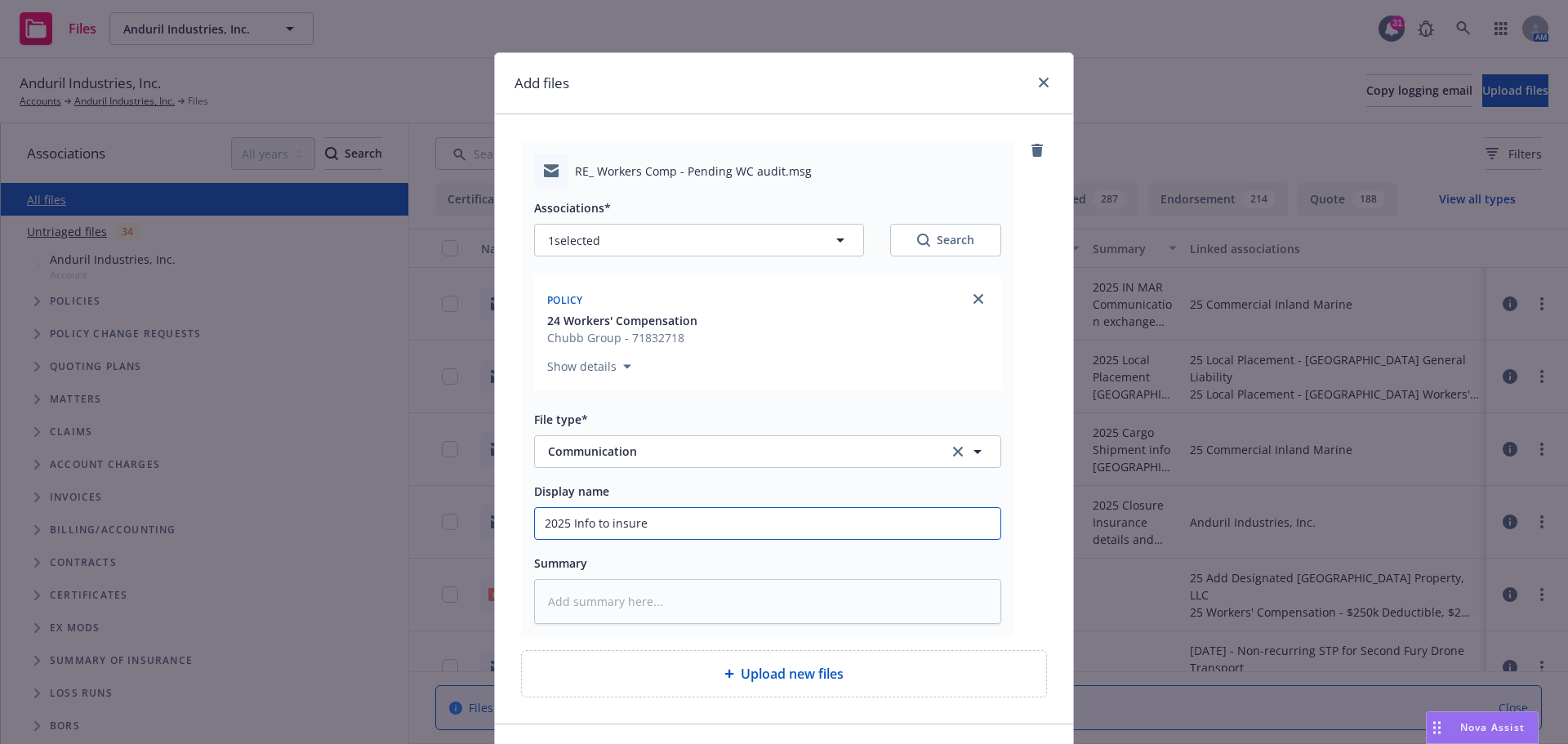
type textarea "x"
type input "2025 Info to insured"
type textarea "x"
type input "2025 Info to insured"
type textarea "x"
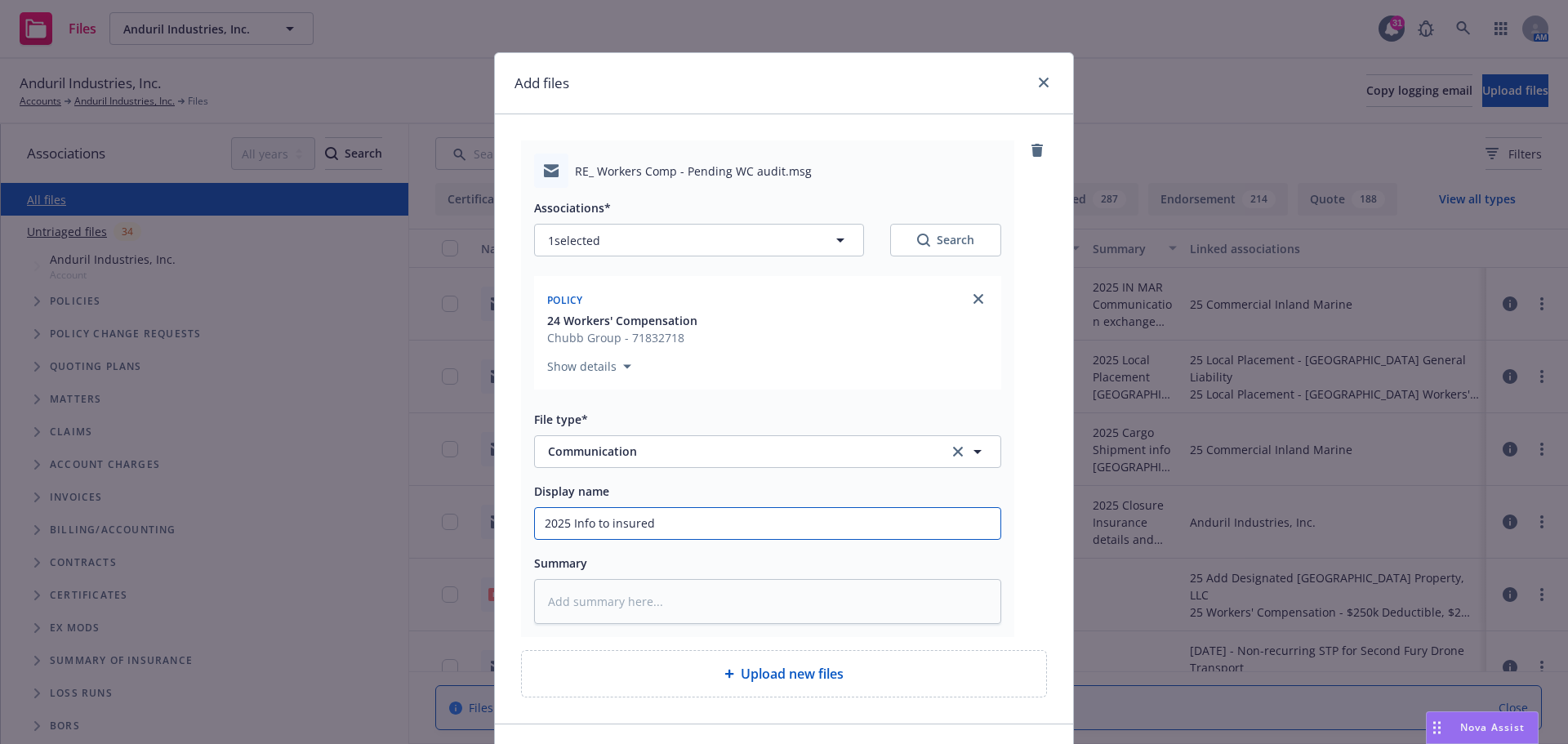
type input "2025 Info to insured o"
type textarea "x"
type input "2025 Info to insured on"
type textarea "x"
type input "2025 Info to insured on"
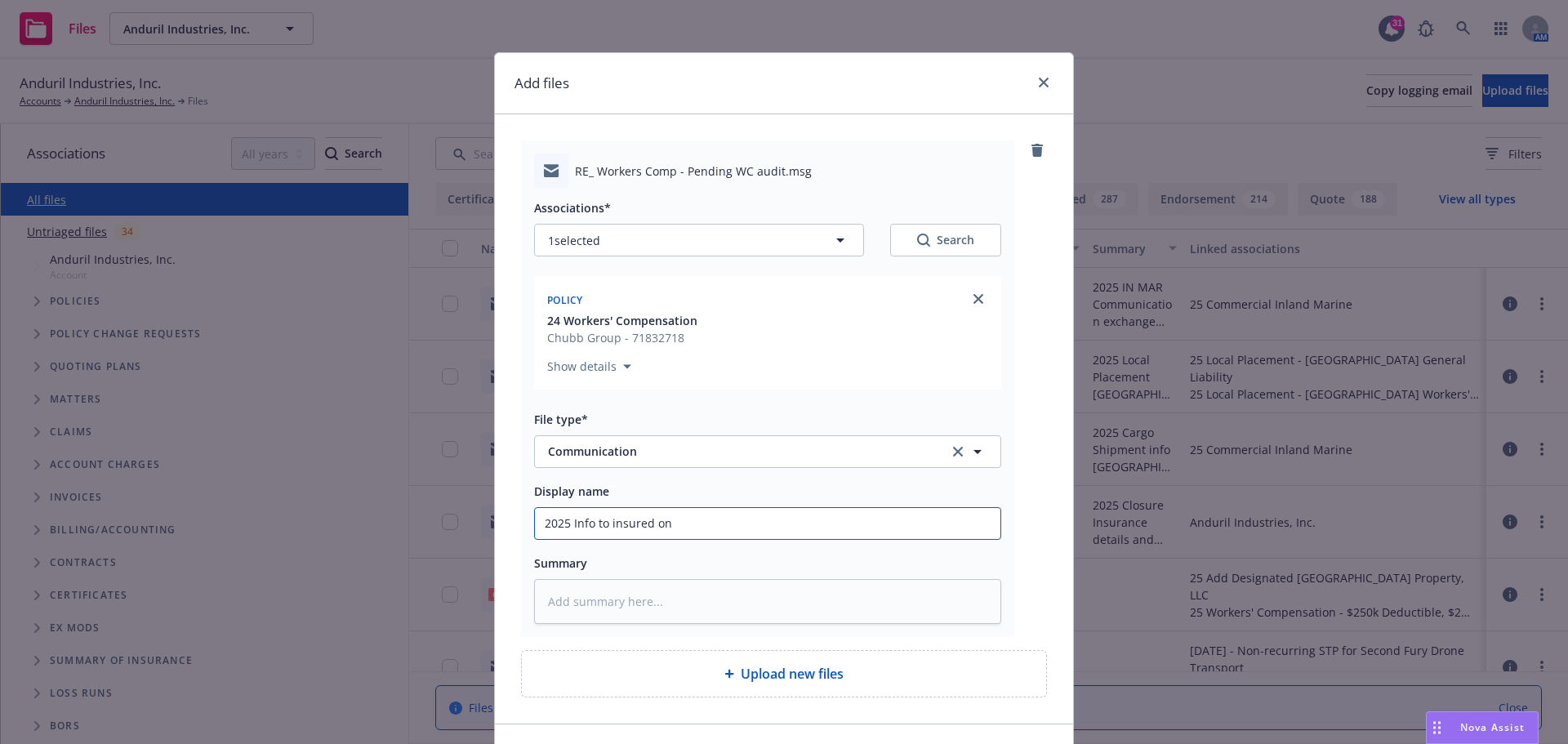
type textarea "x"
type input "2025 Info to insured on W"
type textarea "x"
type input "2025 Info to insured on WC"
type textarea "x"
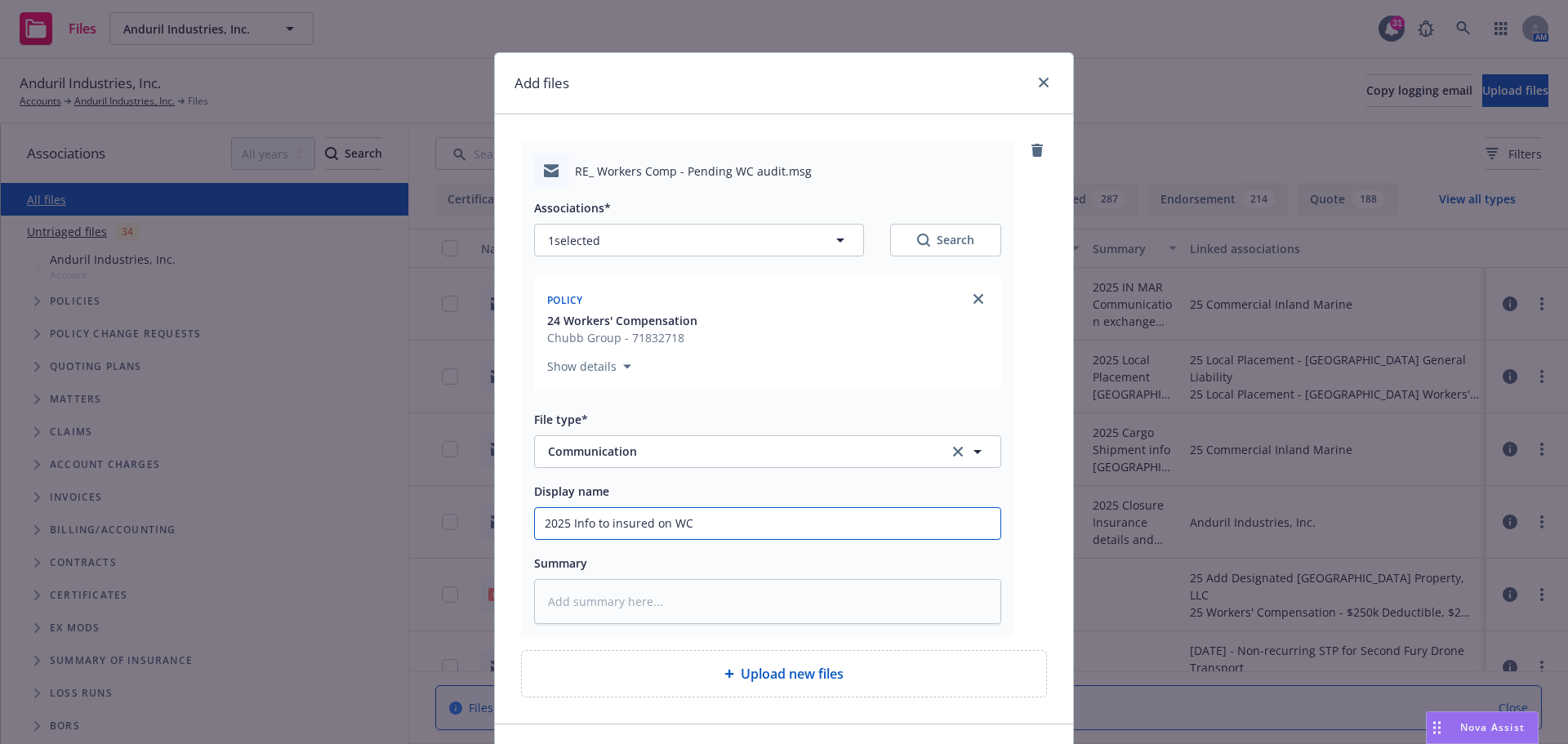
type input "2025 Info to insured on WC"
type textarea "x"
type input "2025 Info to insured on WC a"
type textarea "x"
type input "2025 Info to insured on WC an"
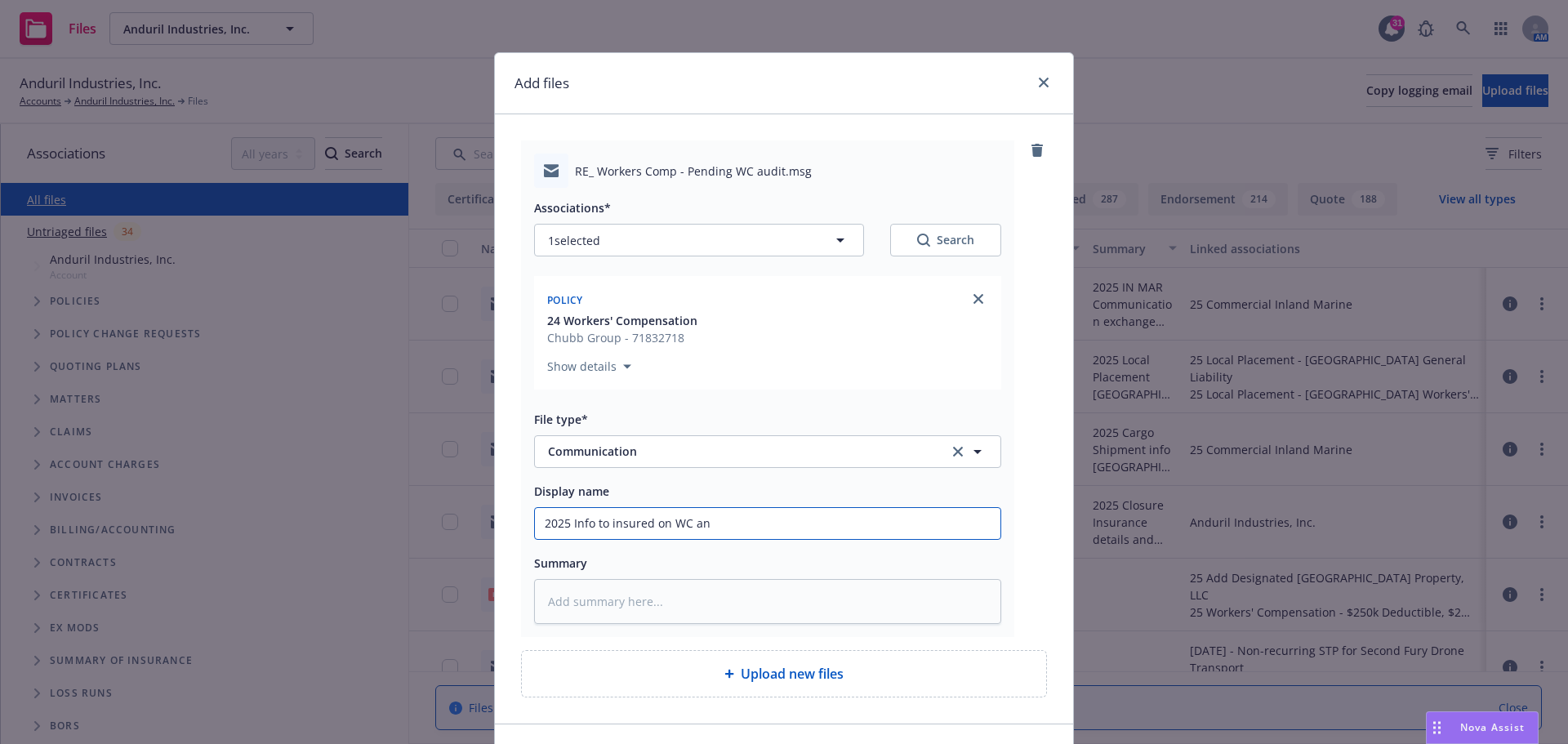
type textarea "x"
type input "2025 Info to insured on WC and"
type textarea "x"
type input "2025 Info to insured on WC and"
type textarea "x"
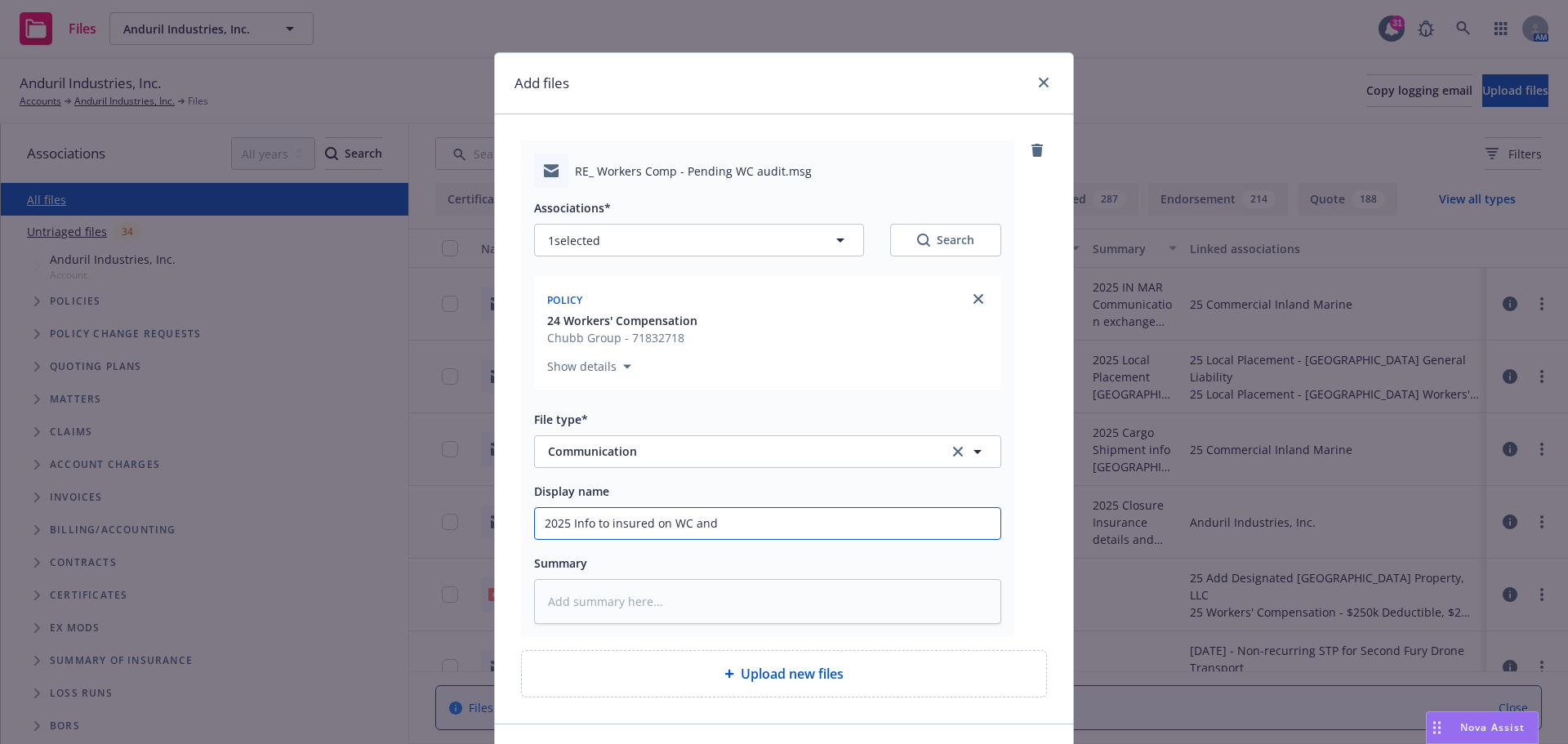
type input "2025 Info to insured on WC and h"
type textarea "x"
type input "2025 Info to insured on WC and ho"
type textarea "x"
type input "2025 Info to insured on WC and how"
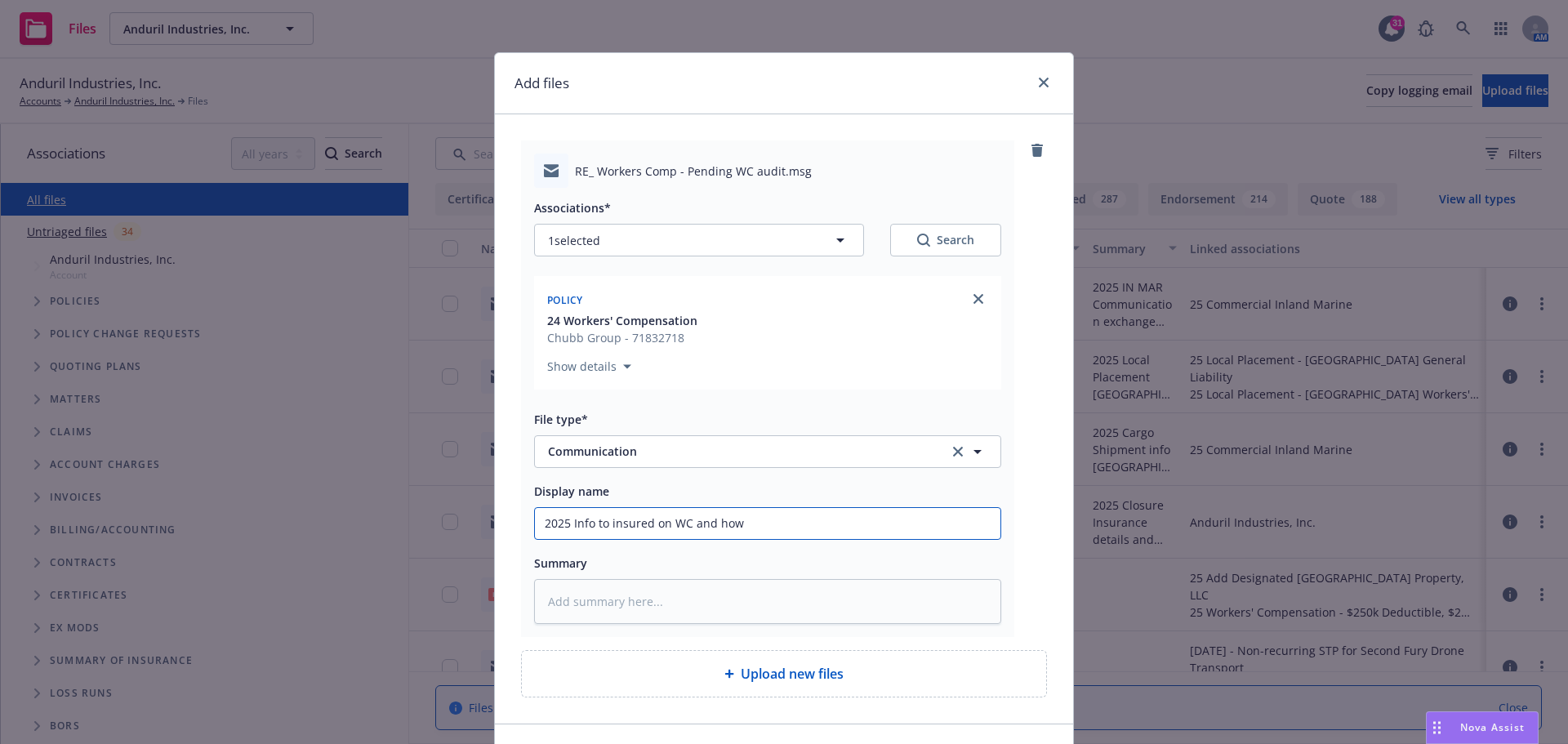
type textarea "x"
type input "2025 Info to insured on WC and how"
type textarea "x"
type input "2025 Info to insured on WC and how W"
type textarea "x"
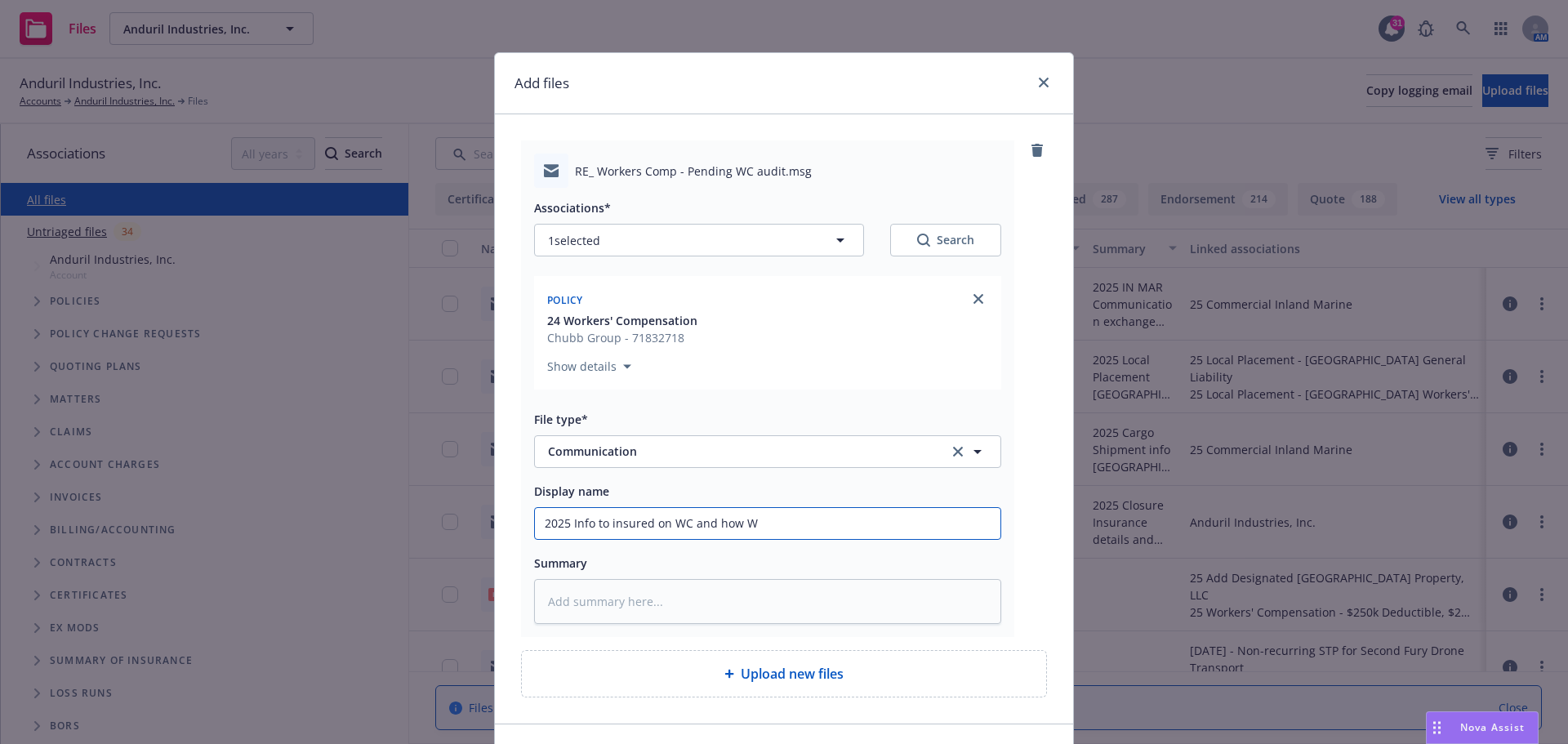
type input "2025 Info to insured on WC and how WC"
type textarea "x"
type input "2025 Info to insured on WC and how WC"
type textarea "x"
type input "2025 Info to insured on WC and how WC a"
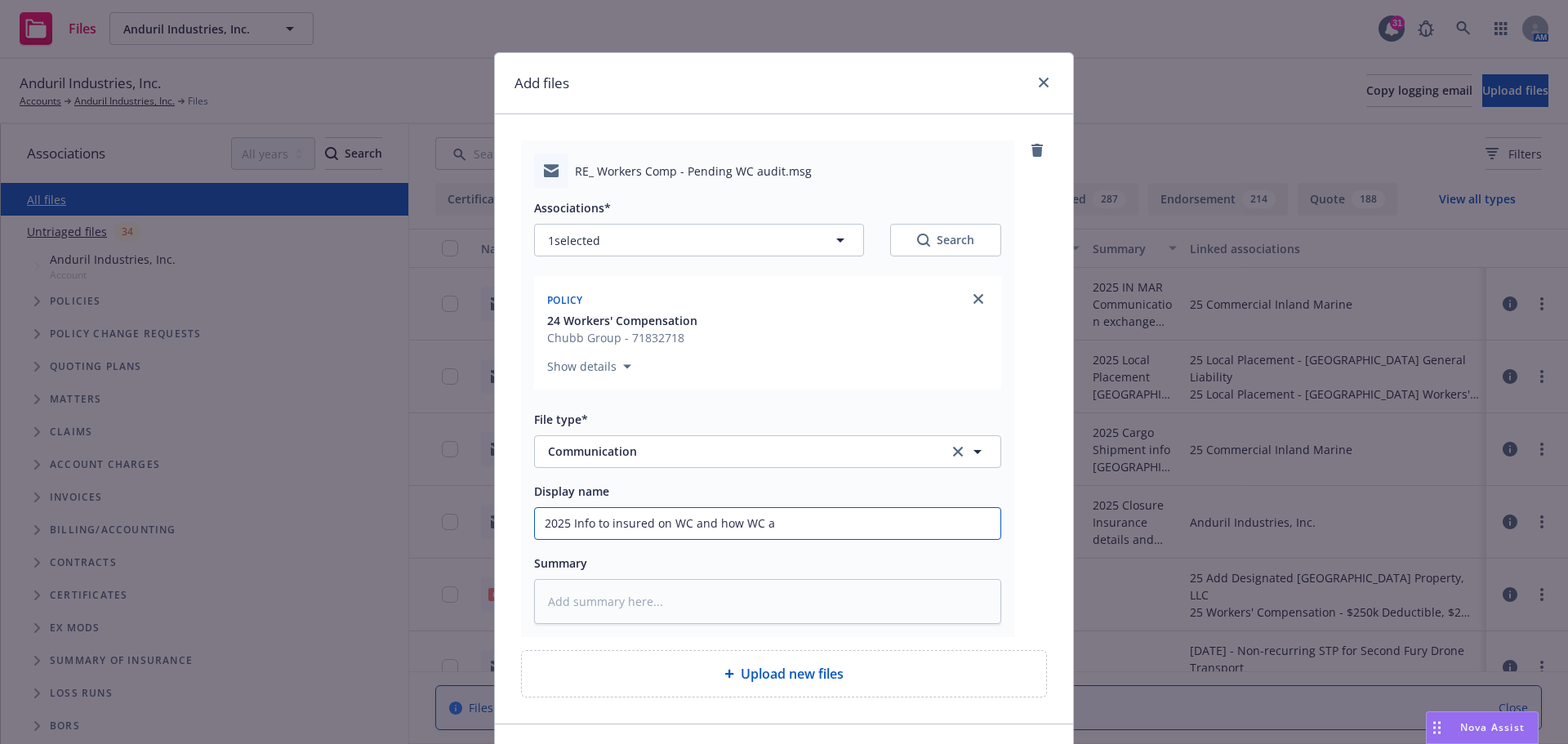
type textarea "x"
type input "2025 Info to insured on WC and how WC au"
type textarea "x"
type input "2025 Info to insured on WC and how WC aud"
type textarea "x"
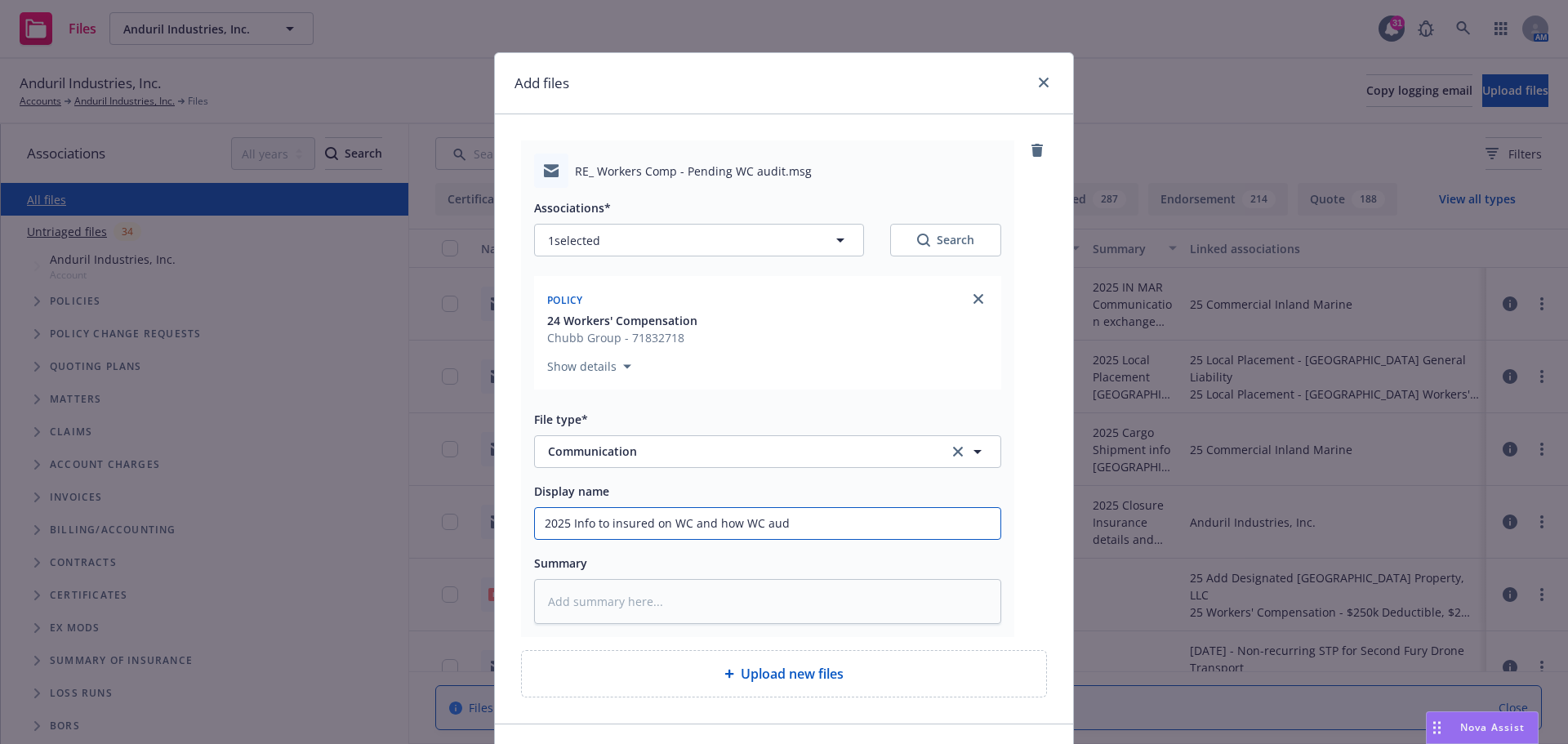
type input "2025 Info to insured on WC and how WC audi"
type textarea "x"
type input "2025 Info to insured on WC and how WC audit"
type textarea "x"
type input "2025 Info to insured on WC and how WC audit"
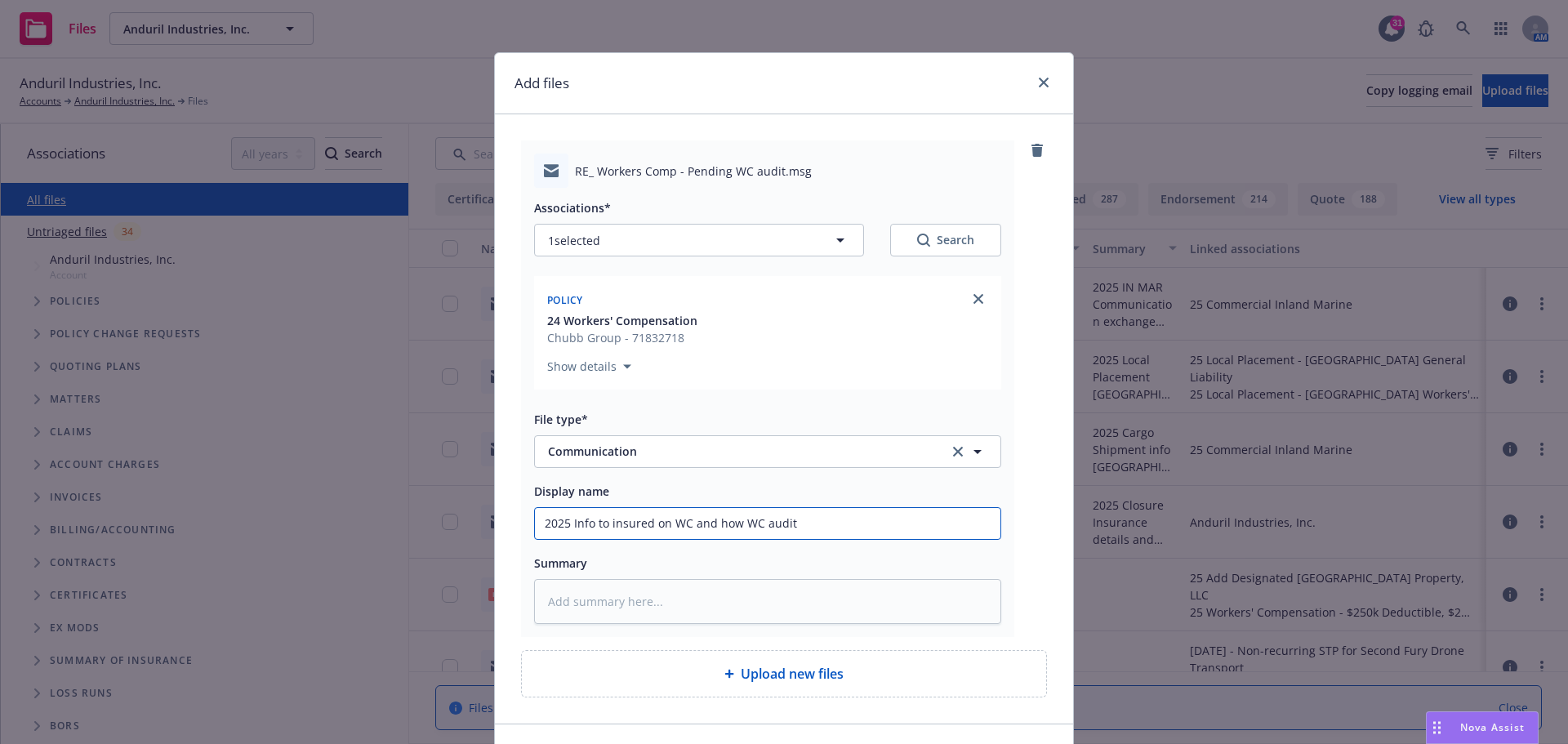
type textarea "x"
type input "2025 Info to insured on WC and how WC audit w"
type textarea "x"
type input "2025 Info to insured on WC and how WC audit wi"
type textarea "x"
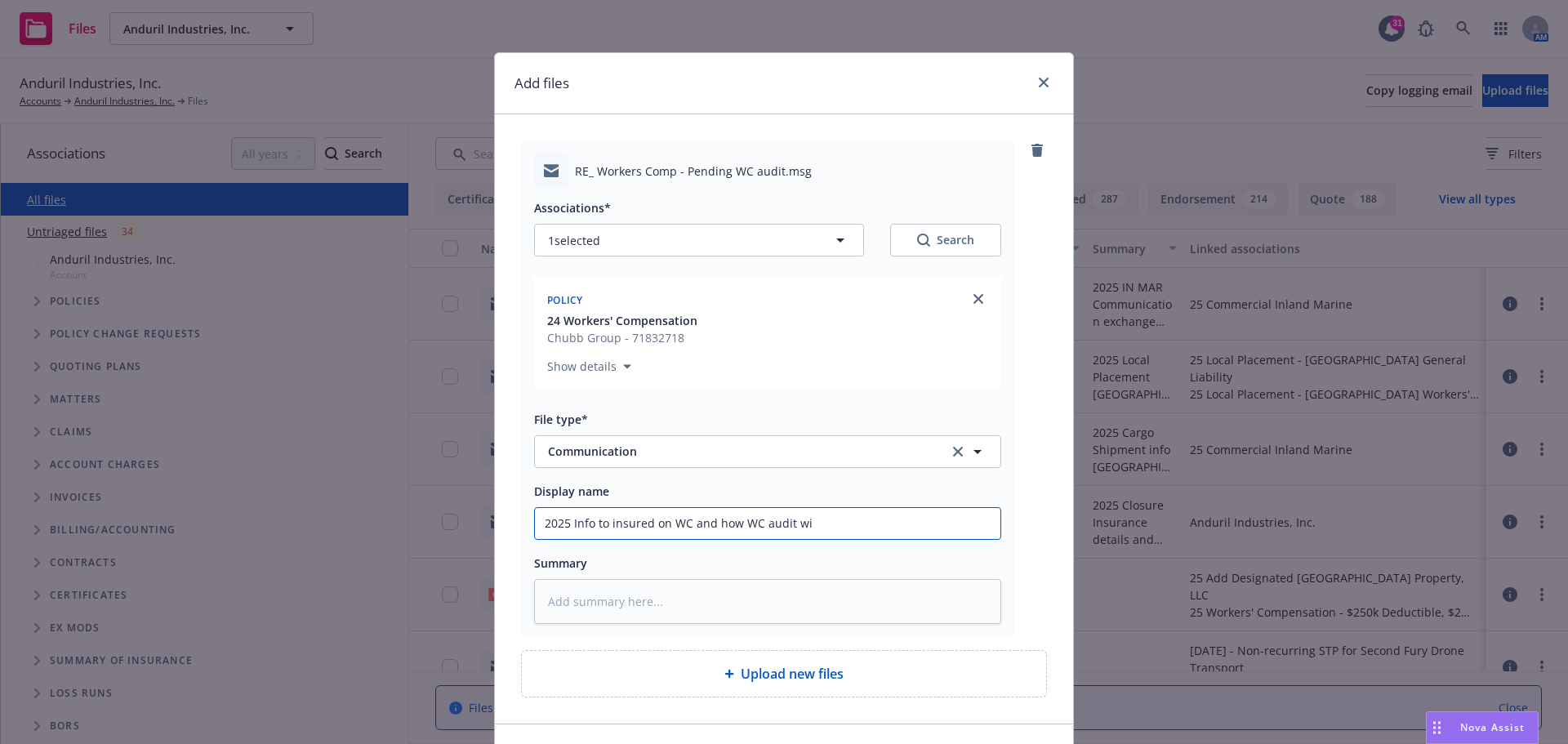
type input "2025 Info to insured on WC and how WC audit wil"
type textarea "x"
type input "2025 Info to insured on WC and how WC audit will"
type textarea "x"
type input "2025 Info to insured on WC and how WC audit will"
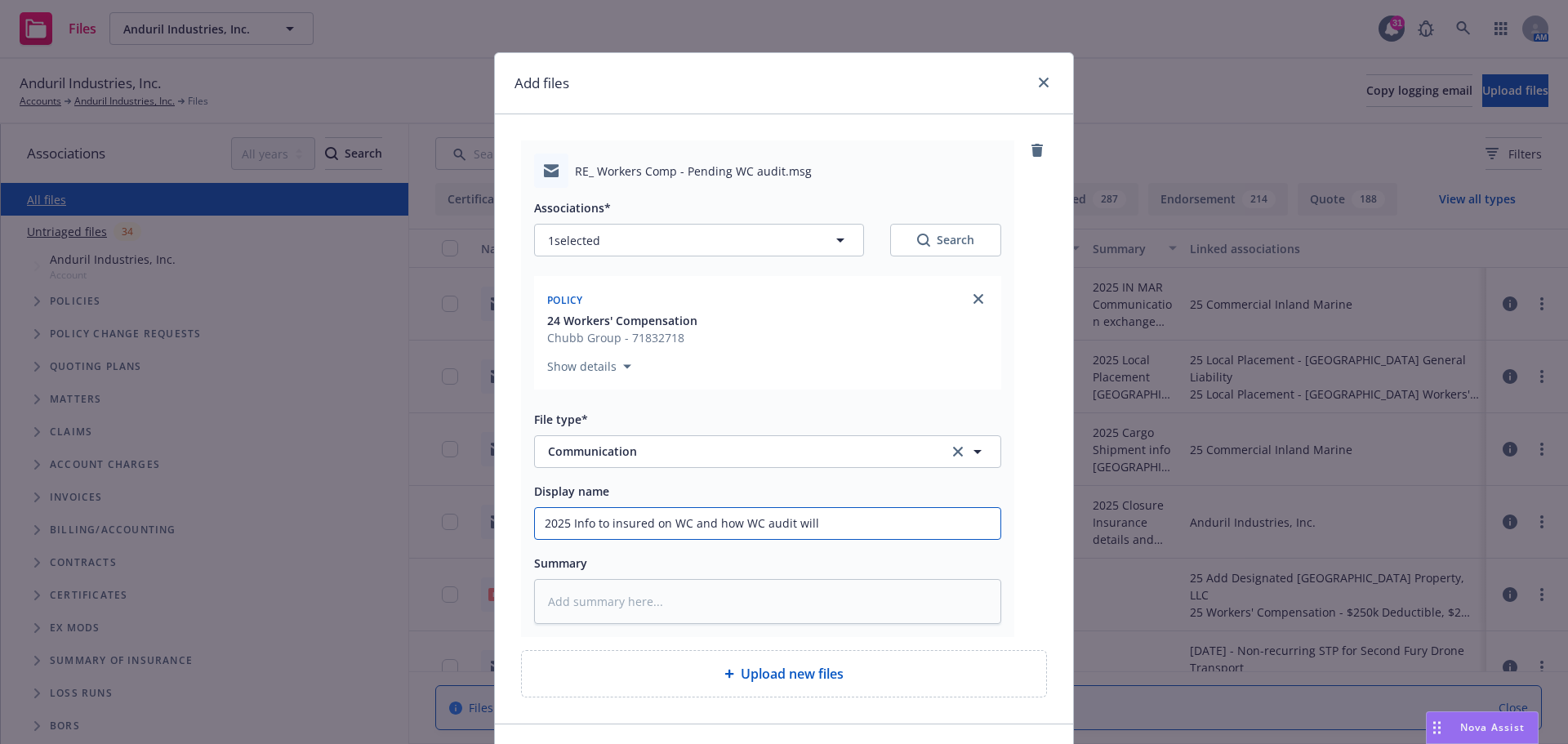
type textarea "x"
type input "2025 Info to insured on WC and how WC audit will b"
type textarea "x"
type input "2025 Info to insured on WC and how WC audit will be"
type textarea "x"
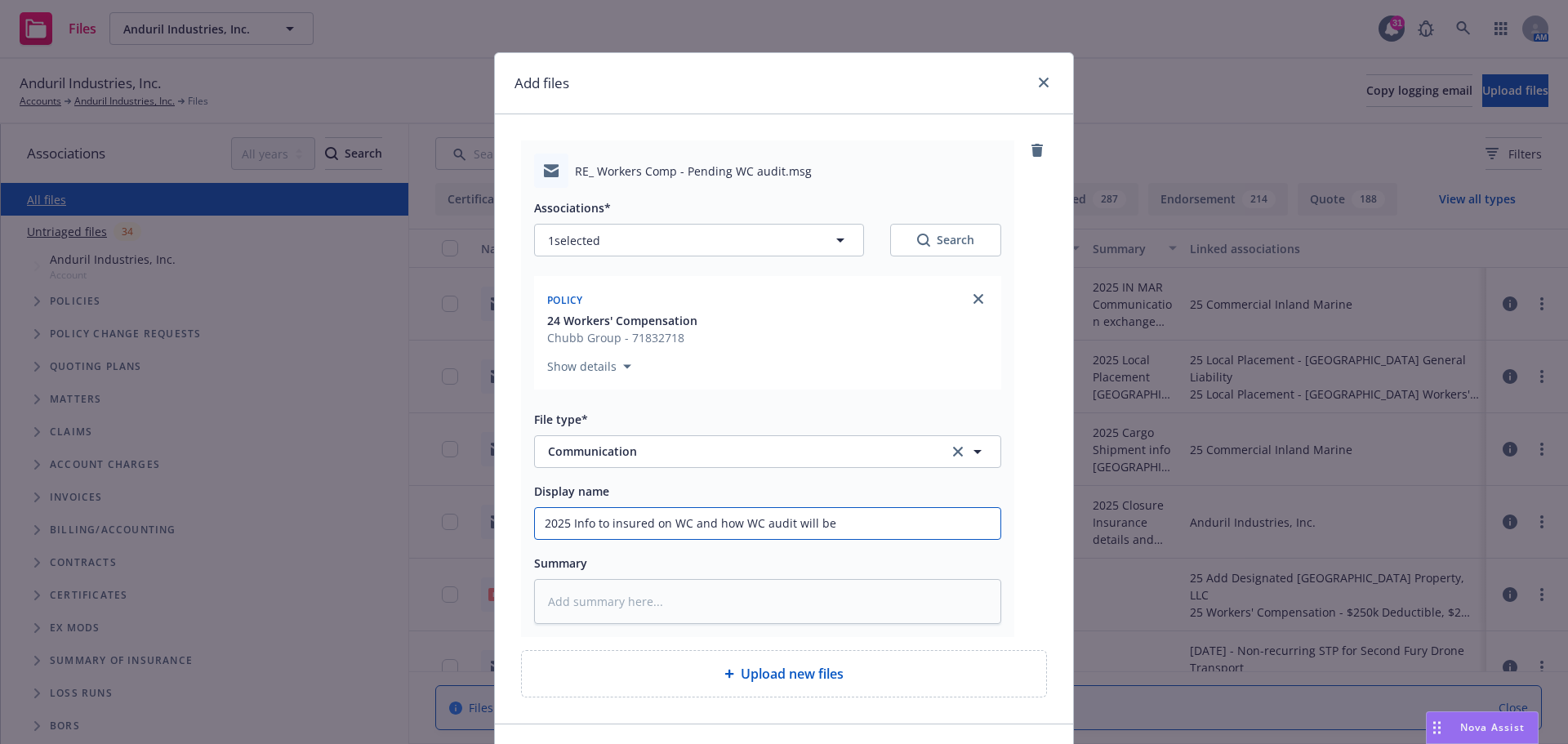
type input "2025 Info to insured on WC and how WC audit will be"
type textarea "x"
type input "2025 Info to insured on WC and how WC audit will be a"
type textarea "x"
type input "2025 Info to insured on WC and how WC audit will be ap"
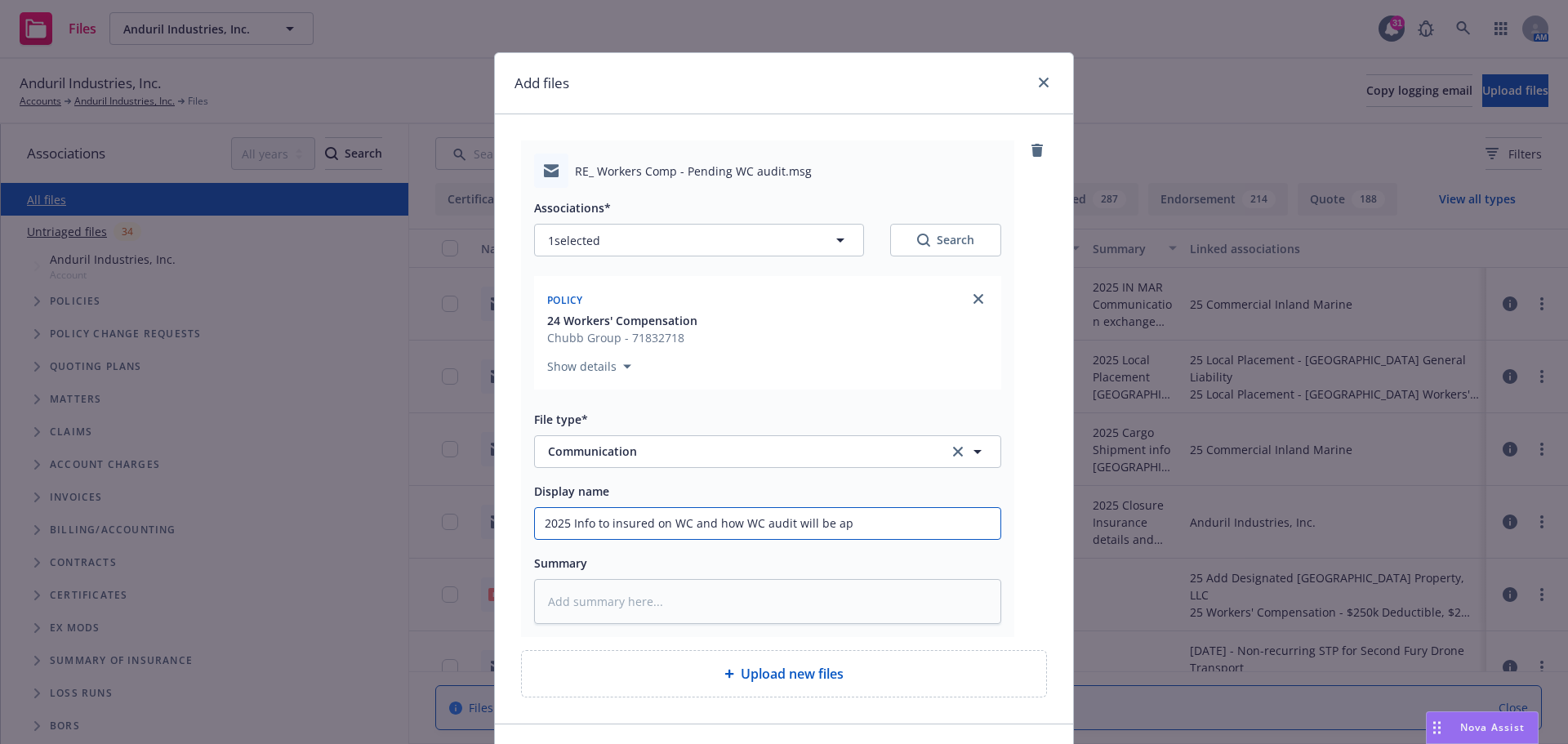
type textarea "x"
type input "2025 Info to insured on WC and how WC audit will be app"
type textarea "x"
type input "2025 Info to insured on WC and how WC audit will be appl"
type textarea "x"
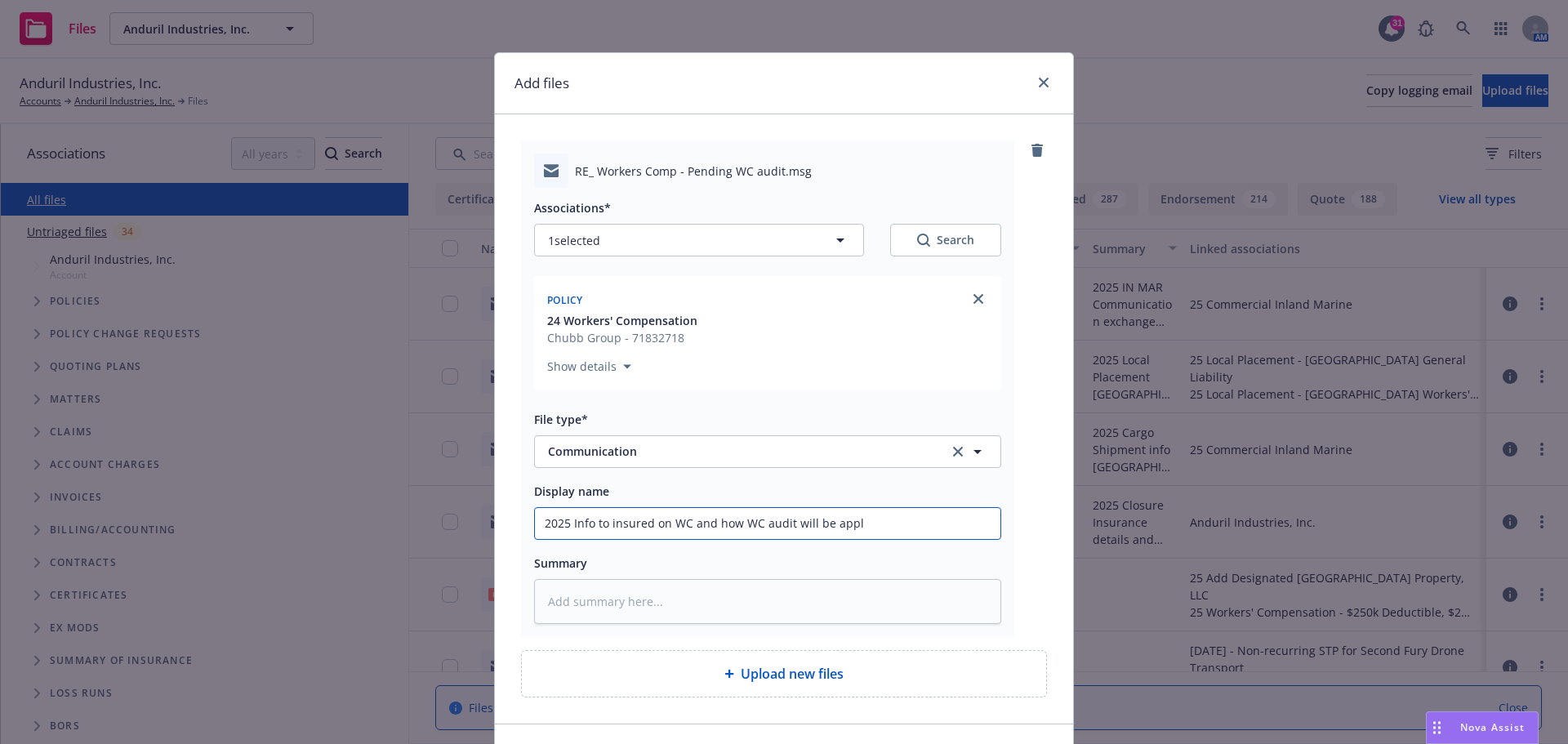
type input "2025 Info to insured on WC and how WC audit will be appli"
type textarea "x"
type input "2025 Info to insured on WC and how WC audit will be applie"
type textarea "x"
drag, startPoint x: 534, startPoint y: 520, endPoint x: 976, endPoint y: 525, distance: 442.0
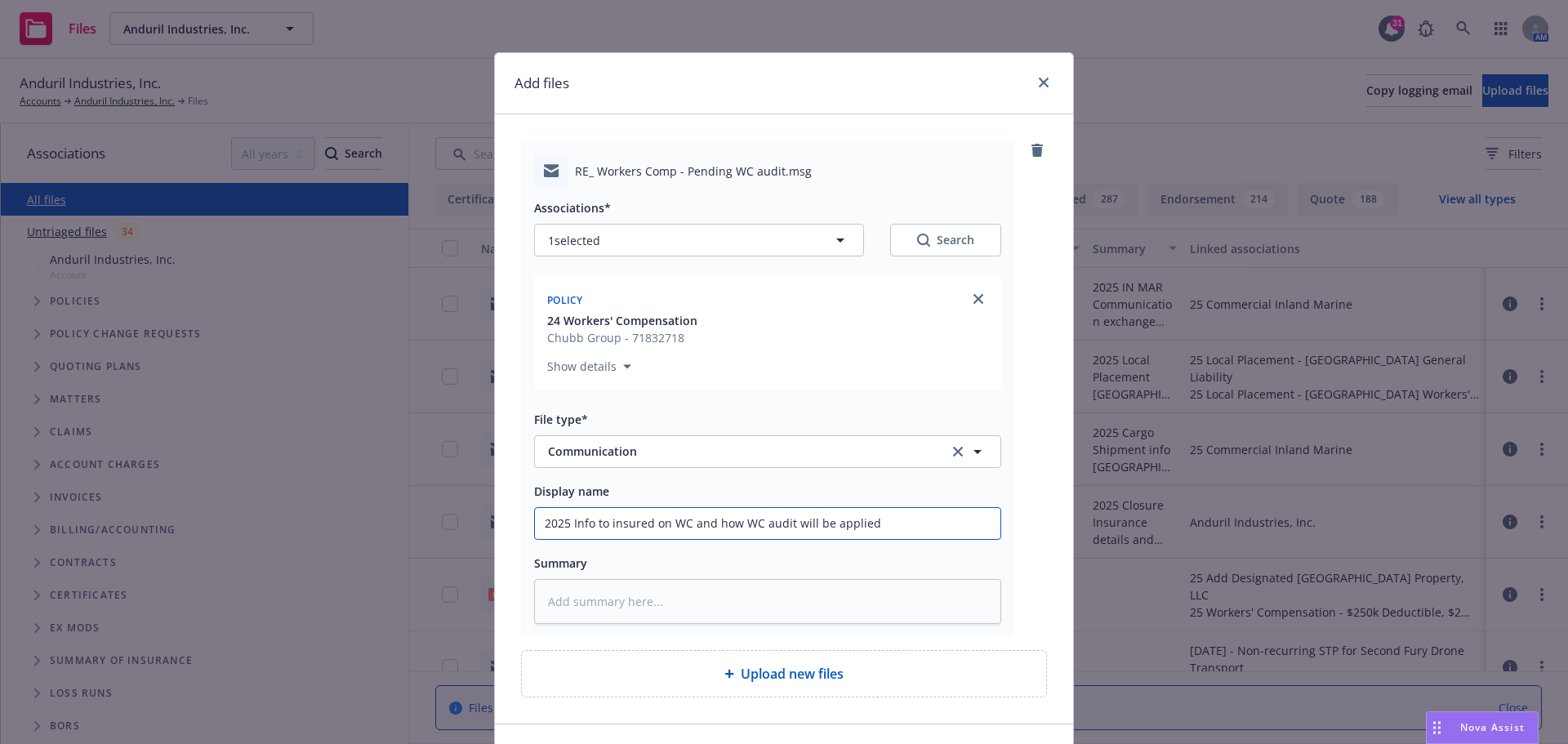
click at [976, 525] on input "2025 Info to insured on WC and how WC audit will be applied" at bounding box center [768, 523] width 466 height 31
type input "2025 Info to insured on WC and how WC audit will be applied"
click at [608, 611] on textarea at bounding box center [768, 601] width 467 height 45
paste textarea "2025 Info to insured on WC and how WC audit will be applied"
type textarea "x"
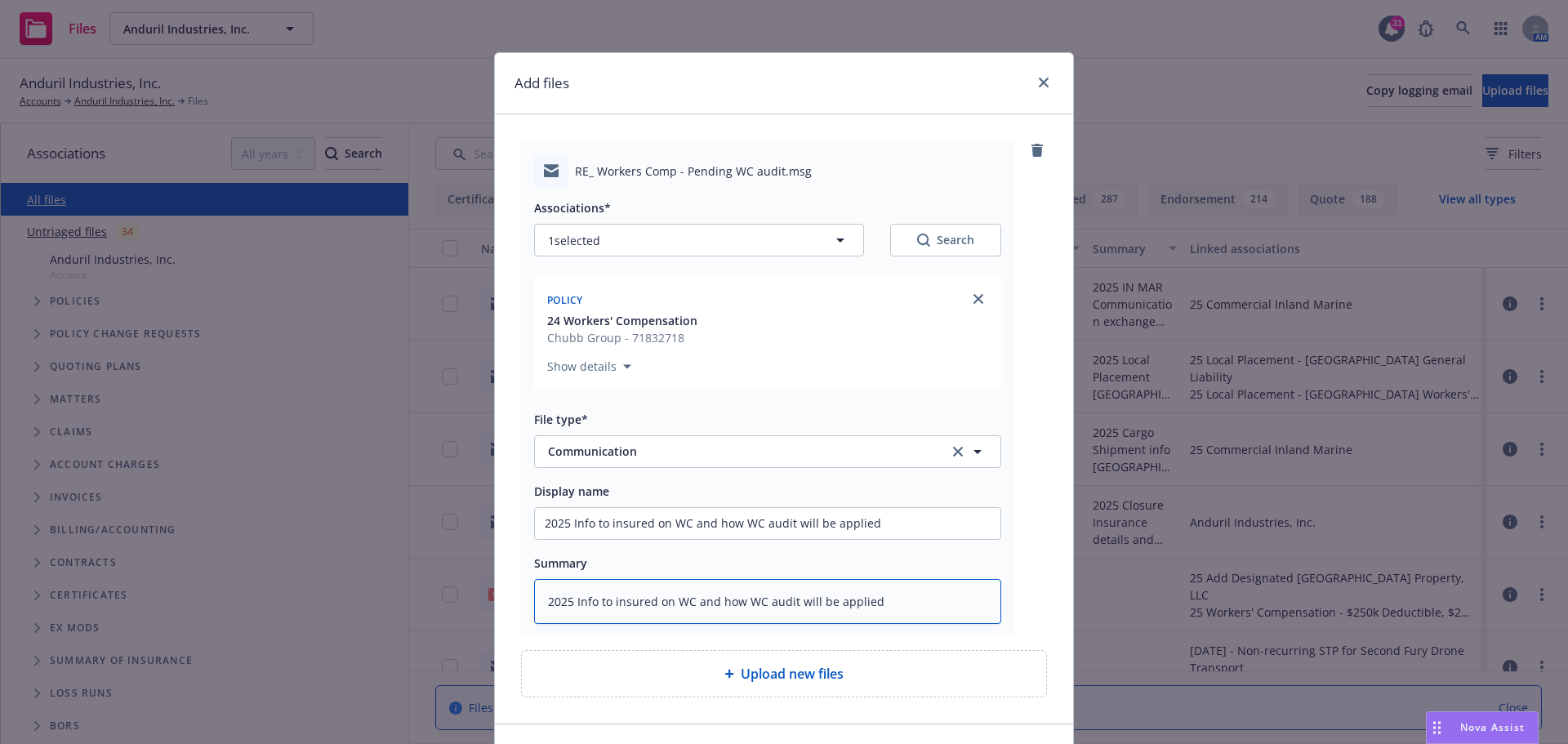
type textarea "2025 Info to insured on WC and how WC audit will be applied"
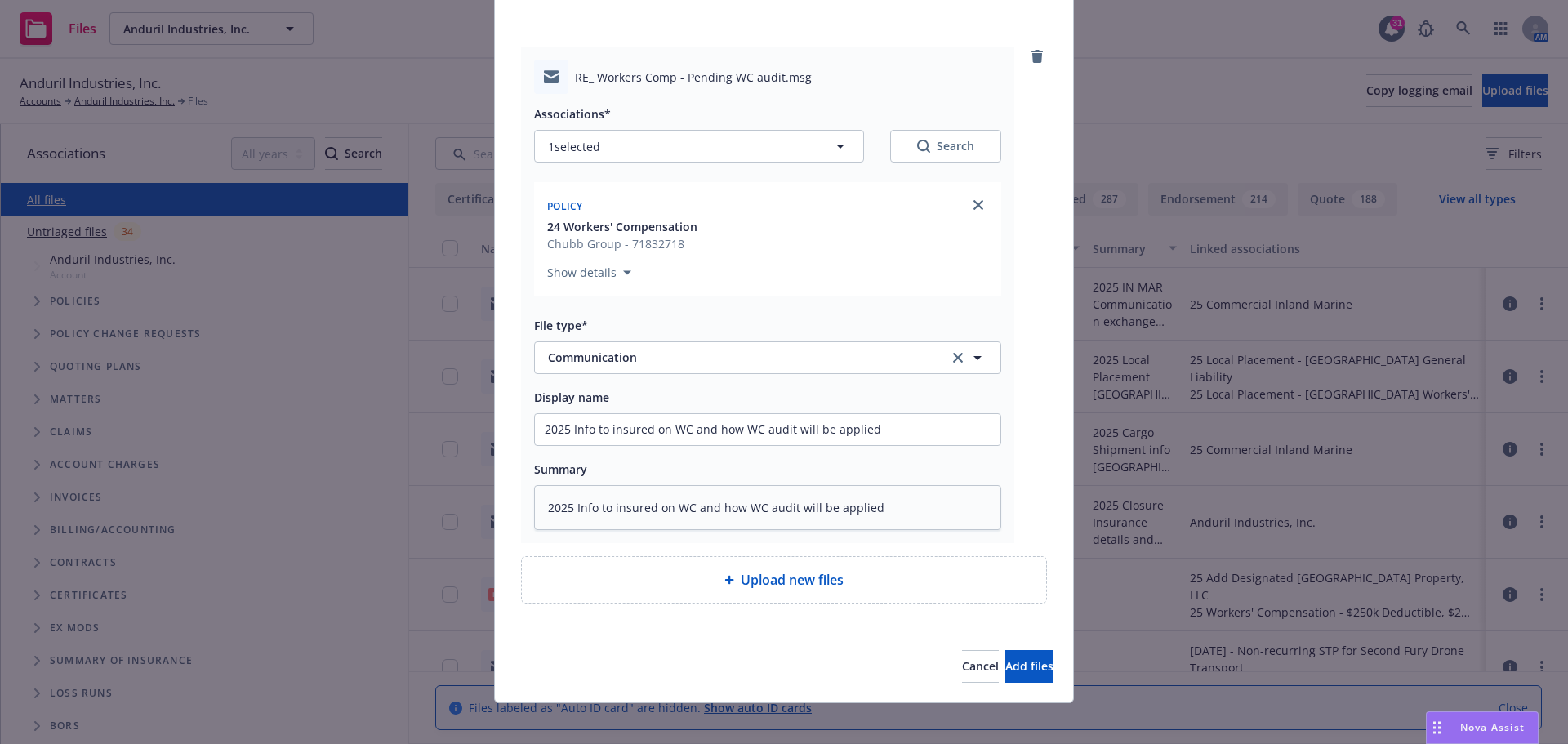
scroll to position [105, 0]
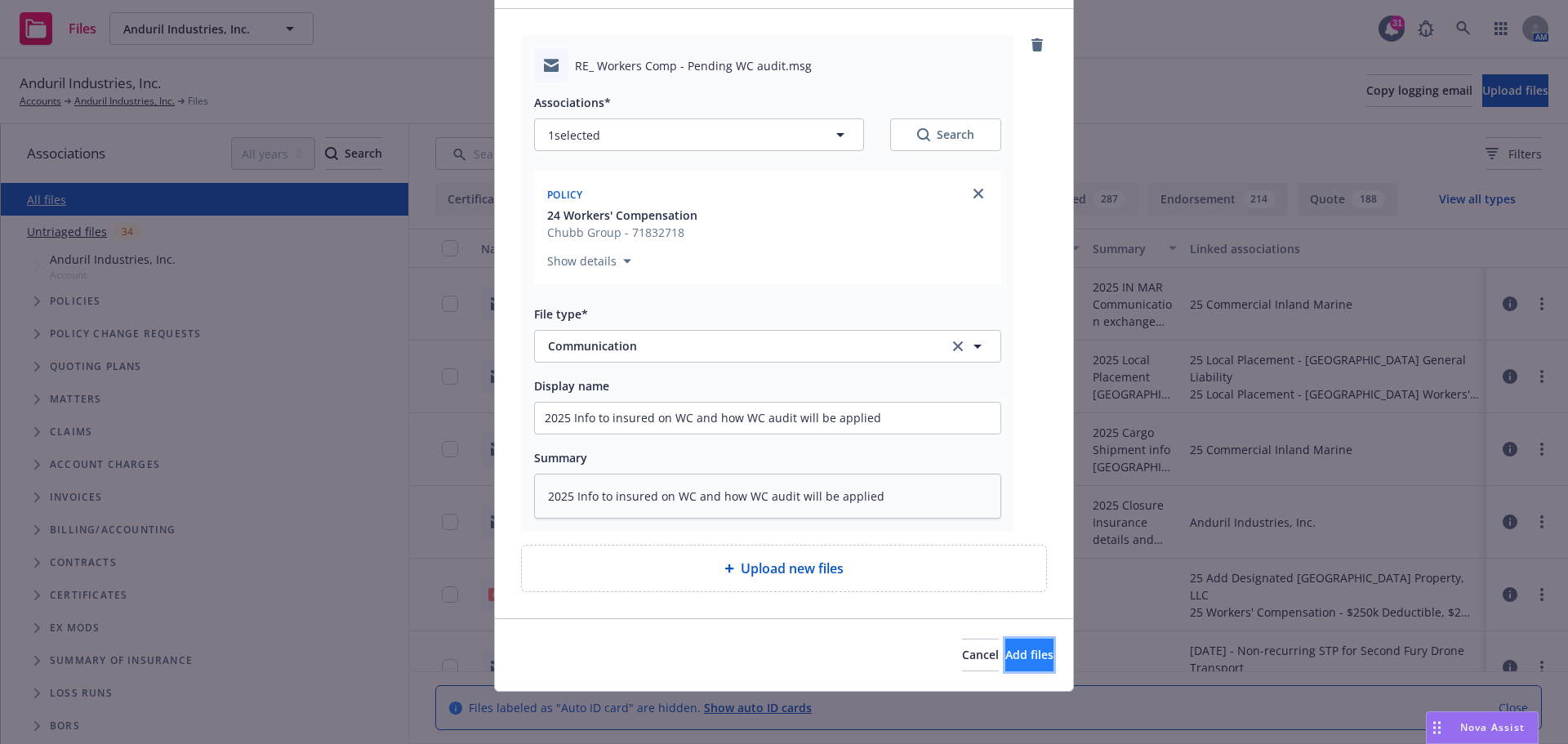
click at [1005, 660] on span "Add files" at bounding box center [1029, 655] width 49 height 16
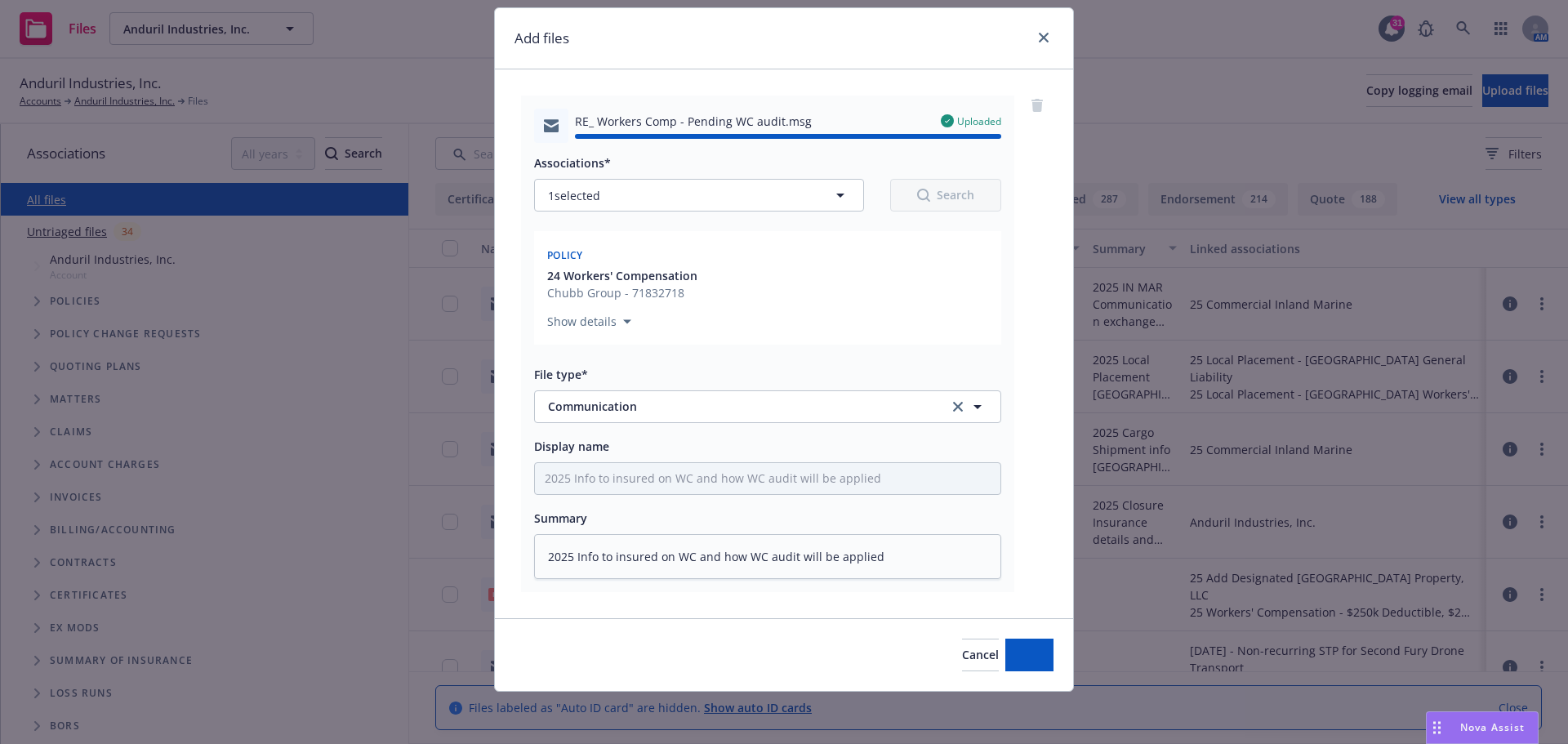
type textarea "x"
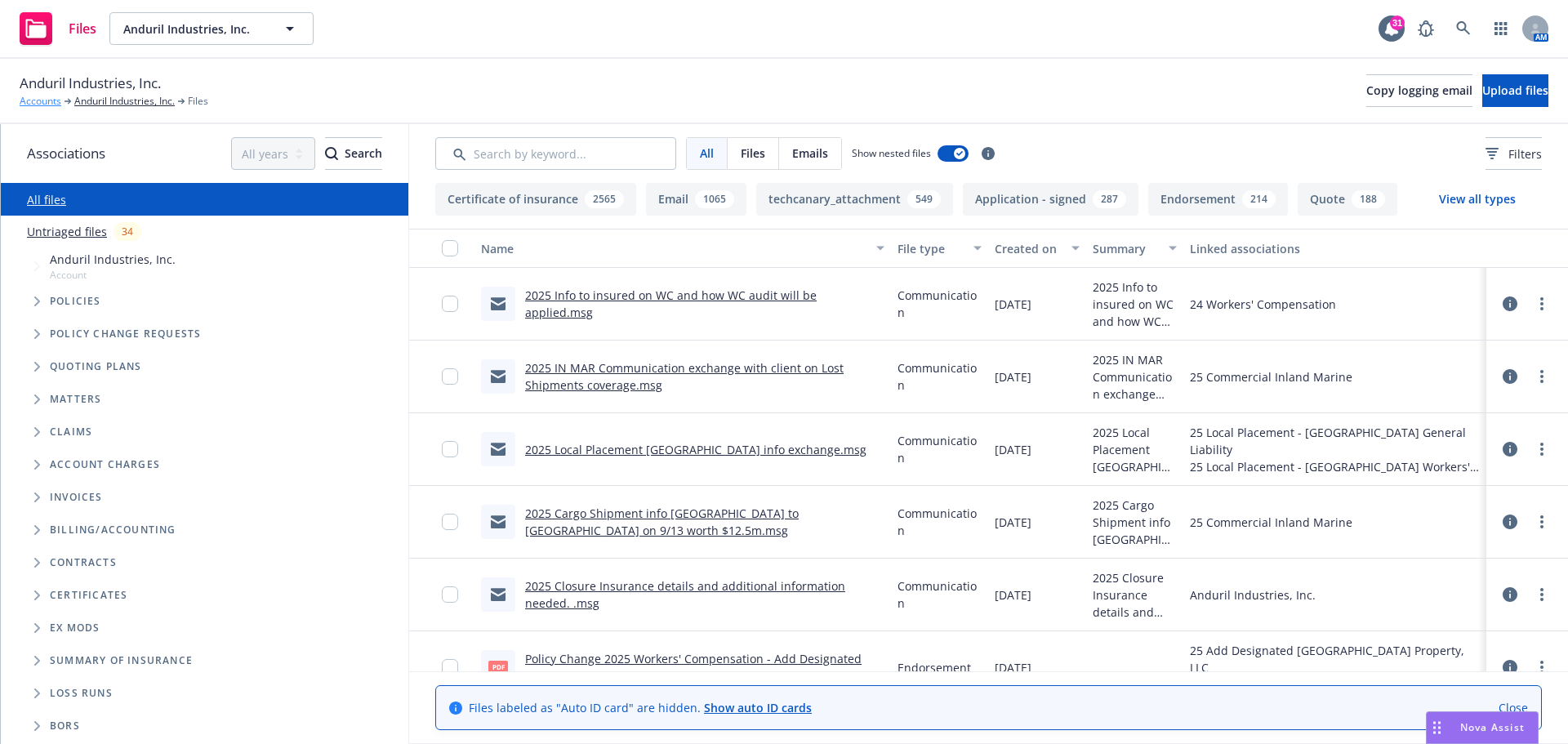
click at [36, 99] on link "Accounts" at bounding box center [40, 101] width 42 height 15
